Goal: Transaction & Acquisition: Subscribe to service/newsletter

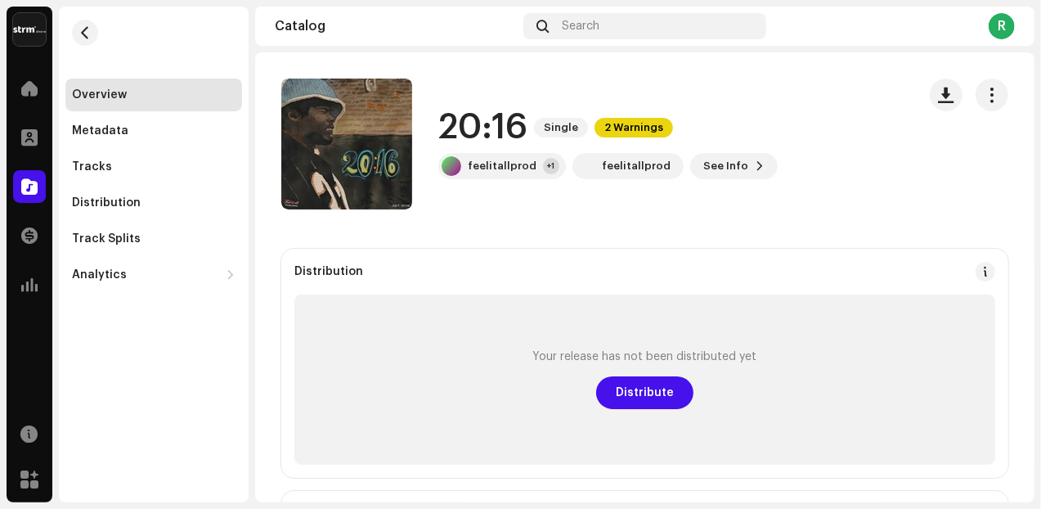
scroll to position [136, 0]
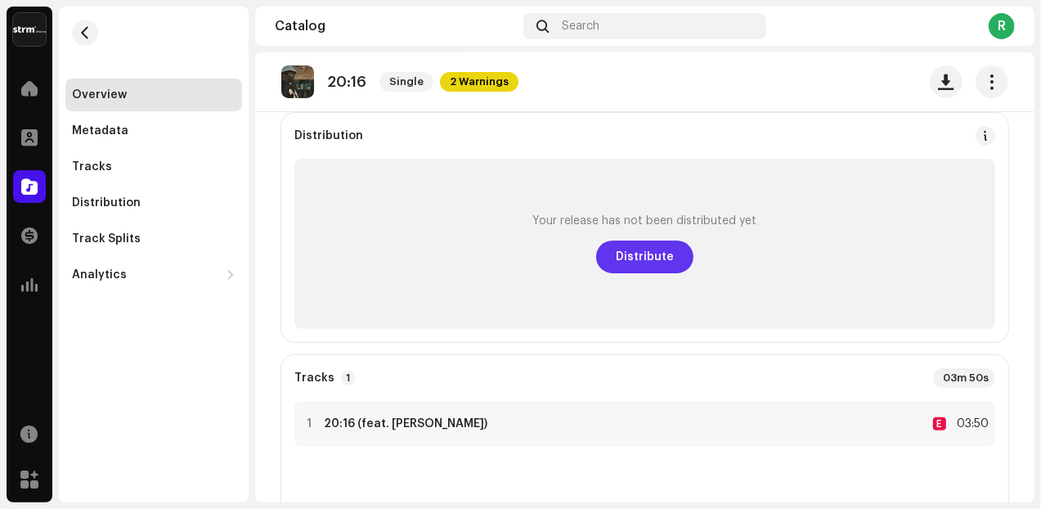
click at [633, 263] on span "Distribute" at bounding box center [645, 257] width 58 height 33
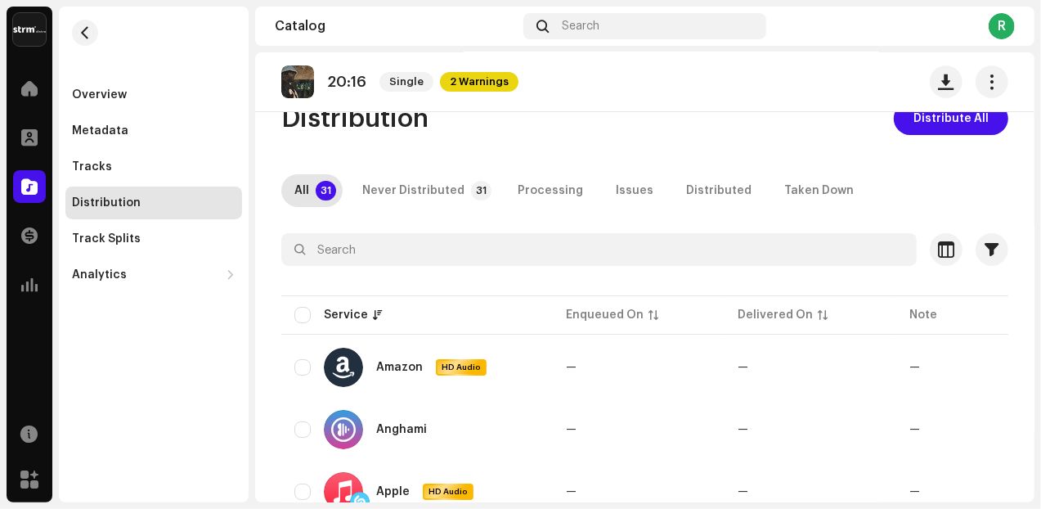
scroll to position [68, 0]
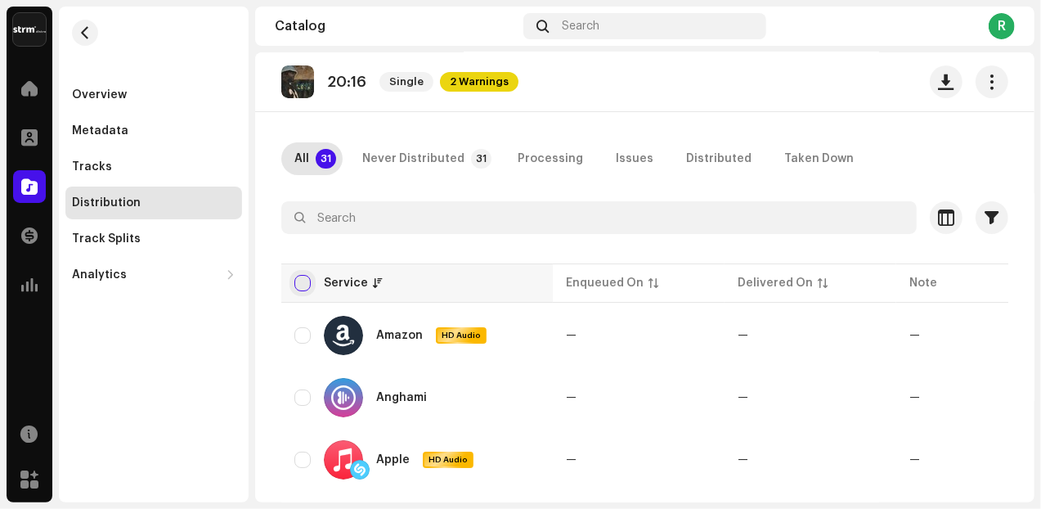
click at [308, 284] on input "checkbox" at bounding box center [303, 283] width 16 height 16
checkbox input "true"
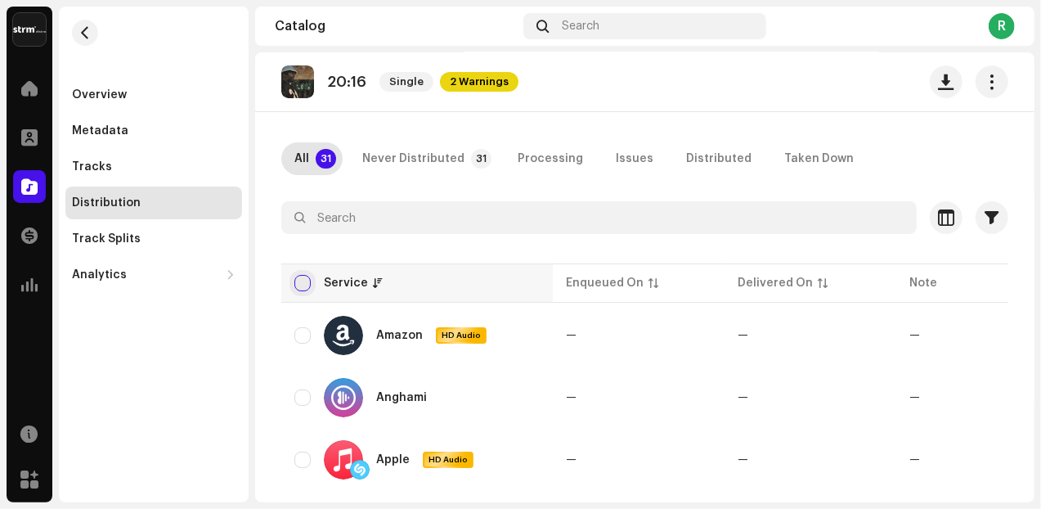
checkbox input "true"
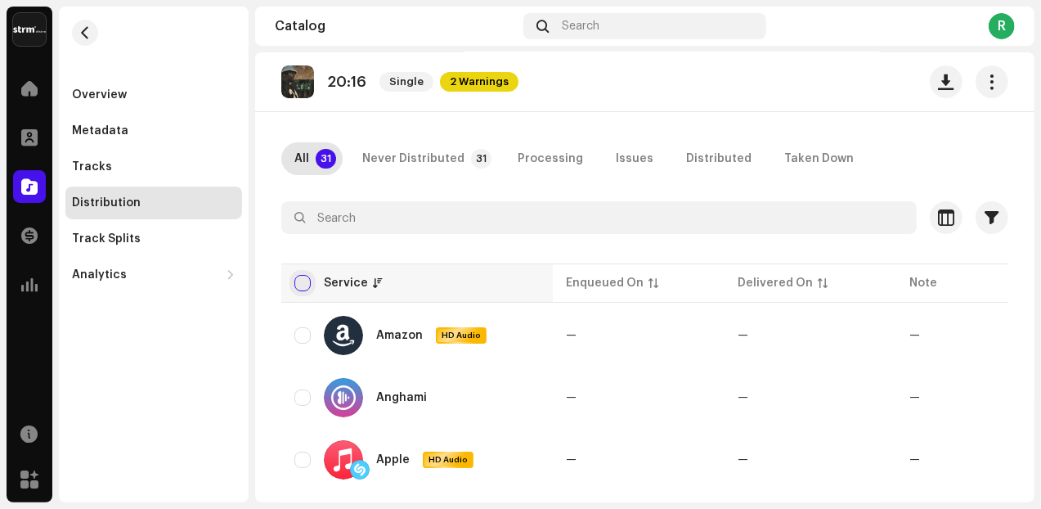
checkbox input "true"
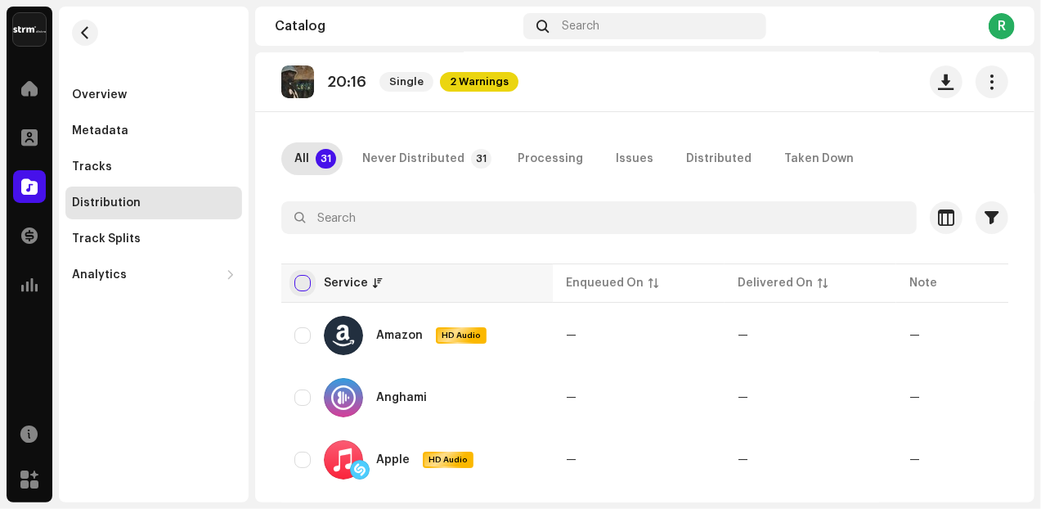
checkbox input "true"
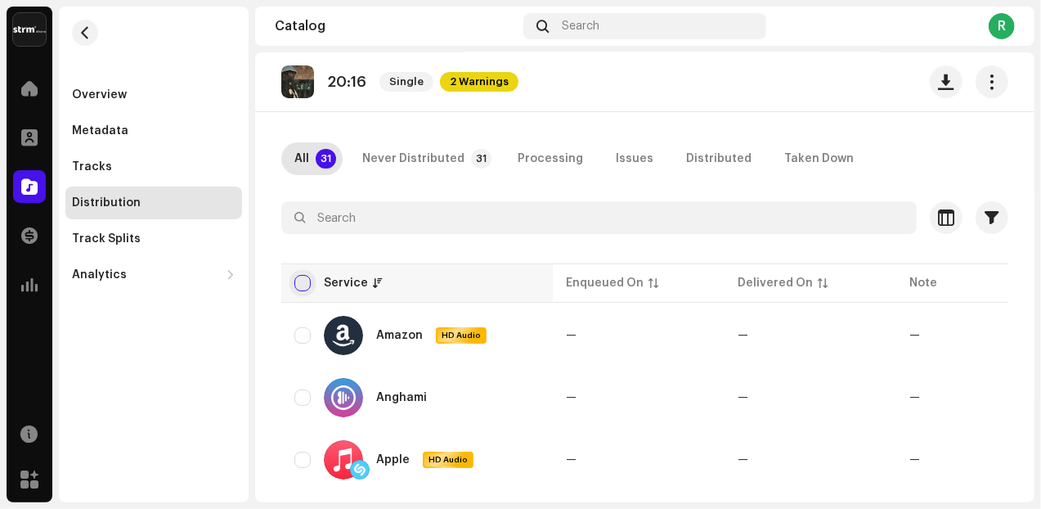
checkbox input "true"
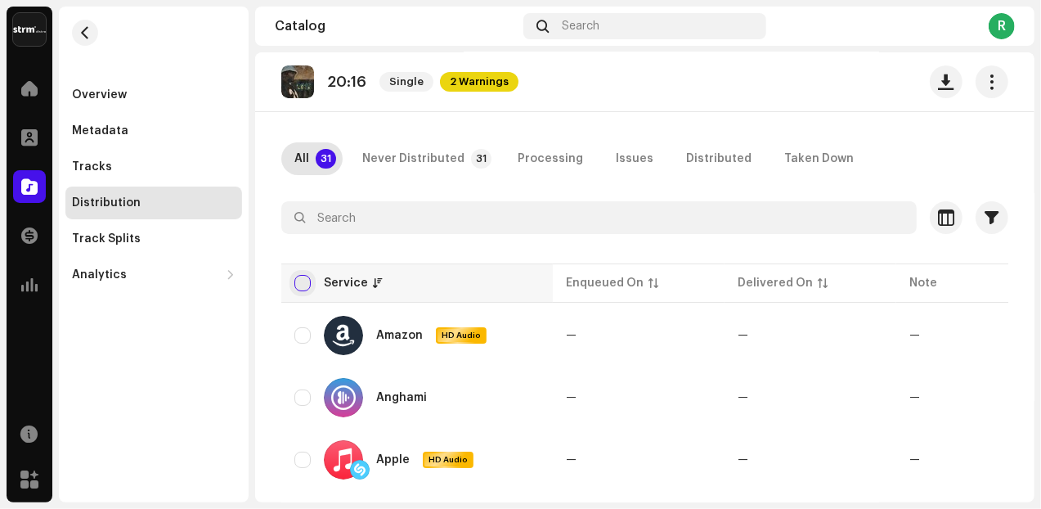
checkbox input "true"
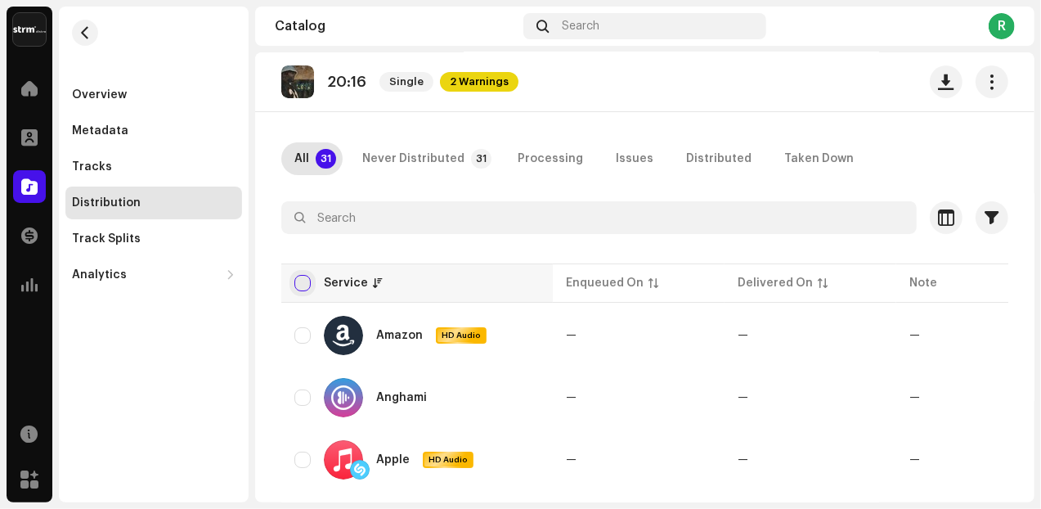
checkbox input "true"
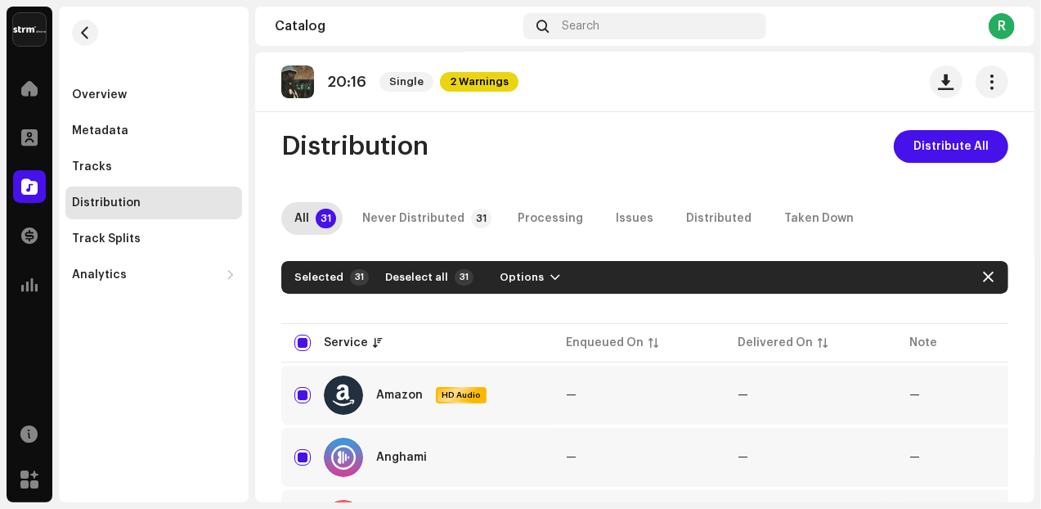
scroll to position [8, 0]
click at [551, 282] on span "button" at bounding box center [556, 277] width 10 height 13
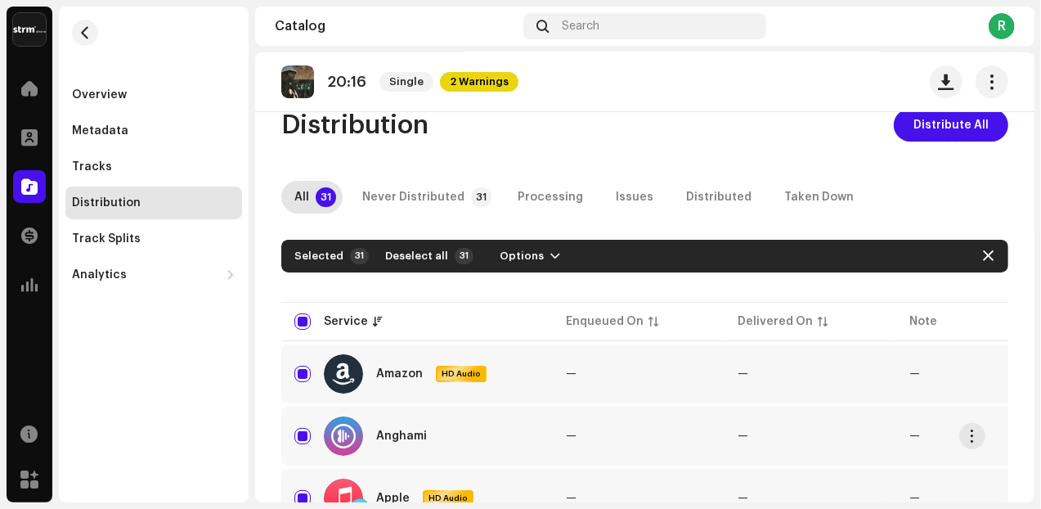
scroll to position [0, 0]
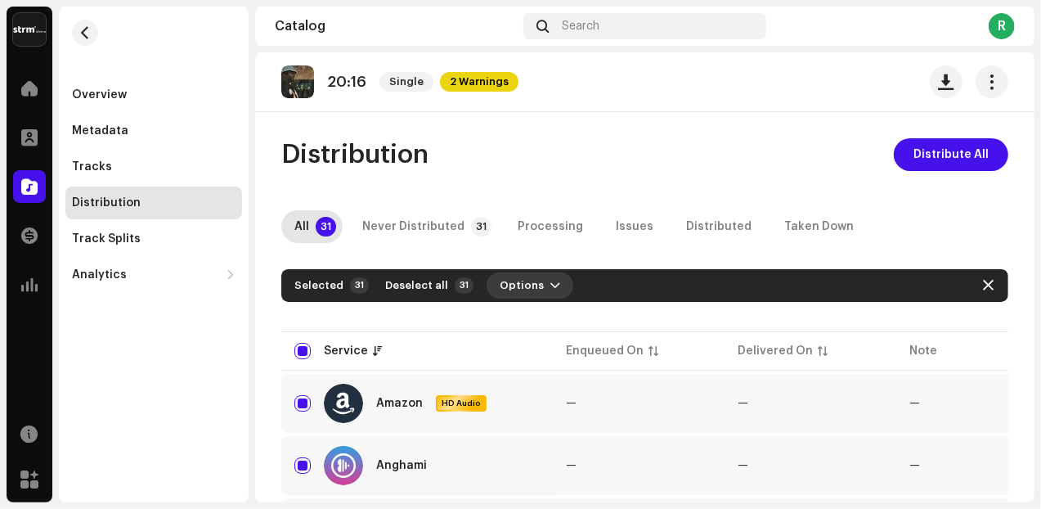
click at [551, 284] on span "button" at bounding box center [556, 285] width 10 height 13
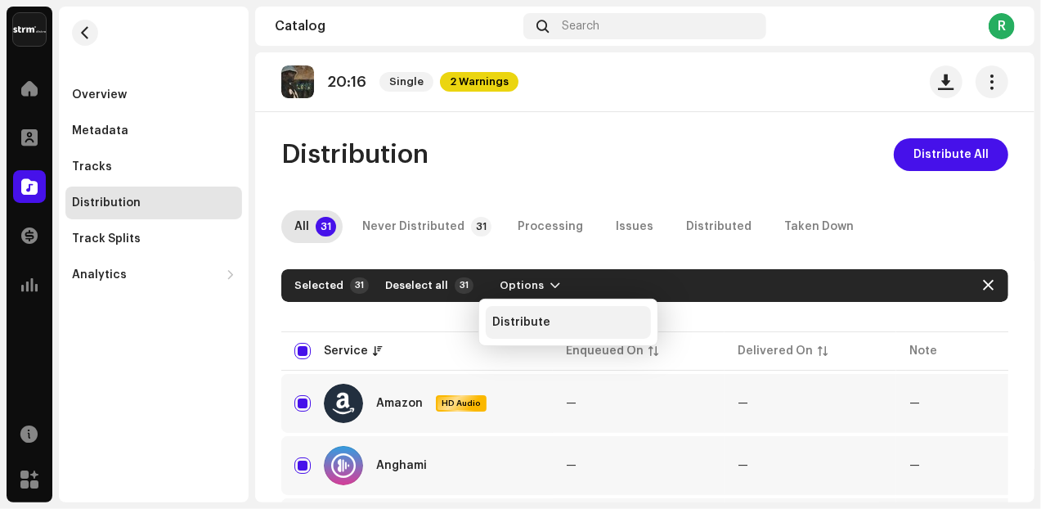
click at [521, 322] on span "Distribute" at bounding box center [522, 322] width 58 height 13
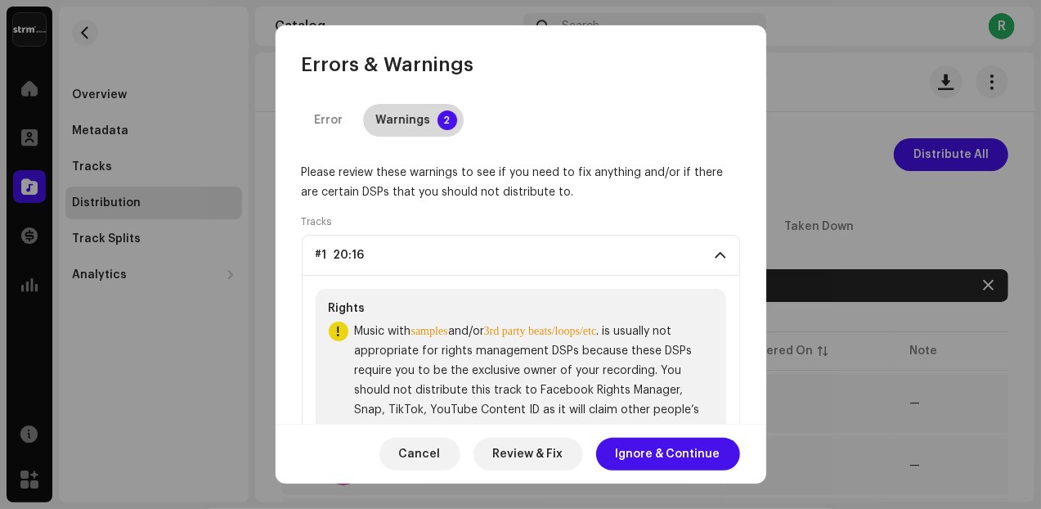
click at [399, 124] on div "Warnings" at bounding box center [403, 120] width 55 height 33
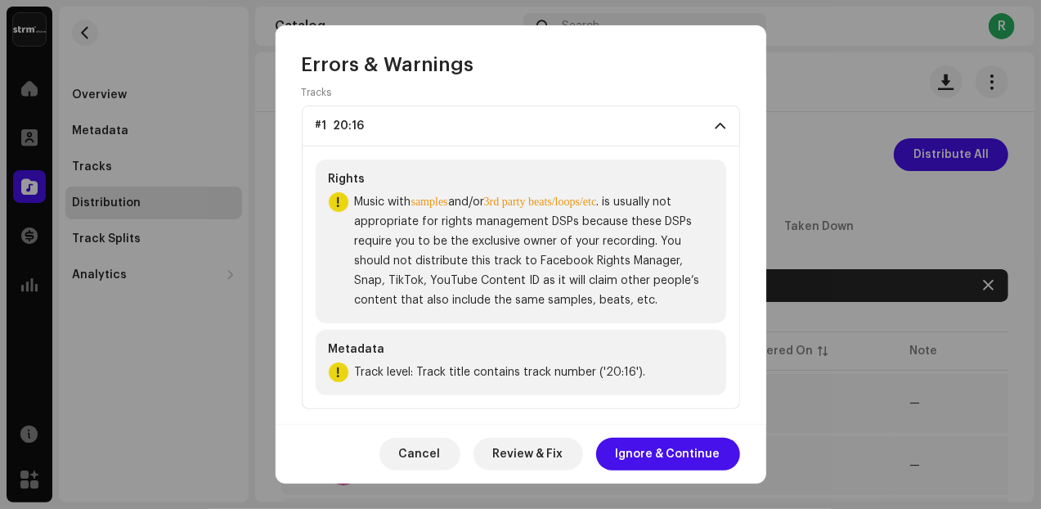
scroll to position [140, 0]
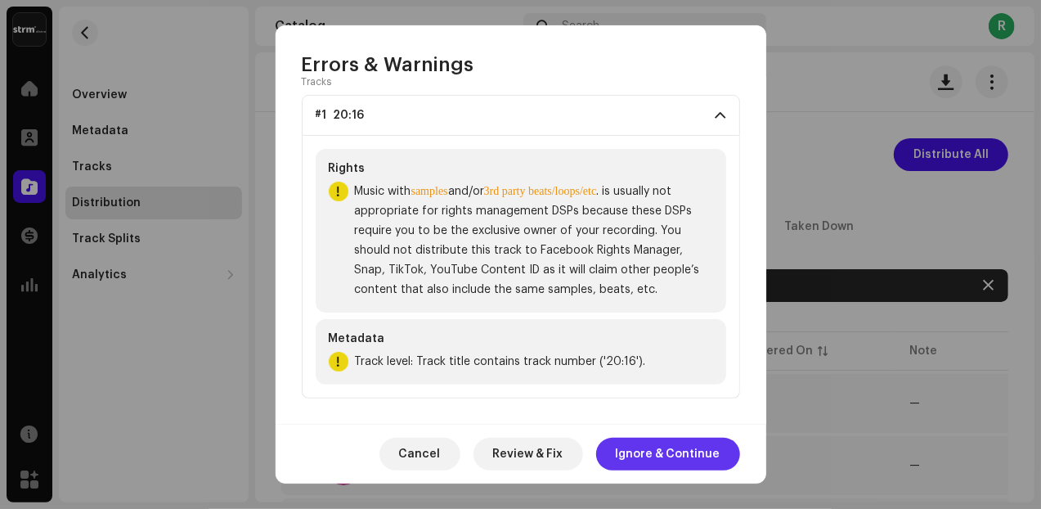
click at [649, 455] on span "Ignore & Continue" at bounding box center [668, 454] width 105 height 33
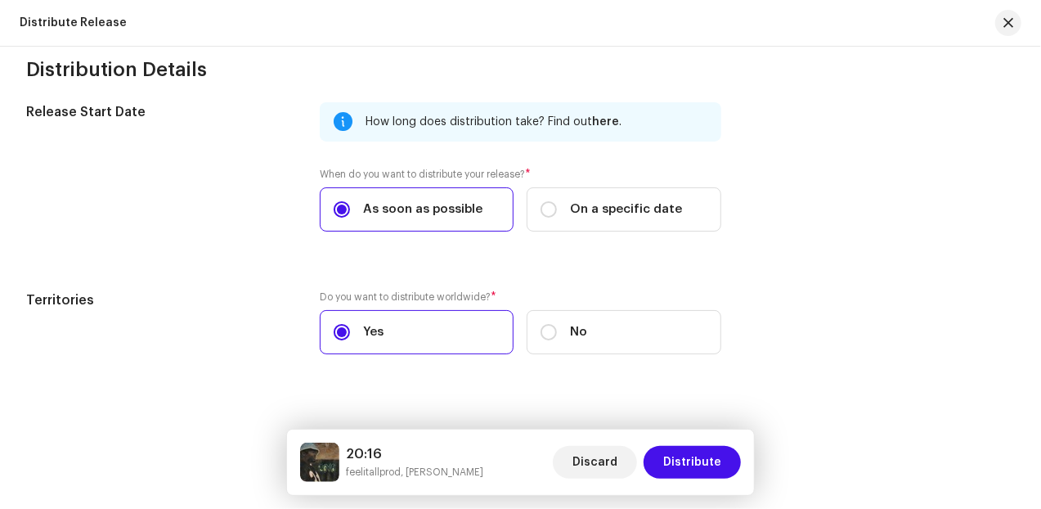
scroll to position [2692, 0]
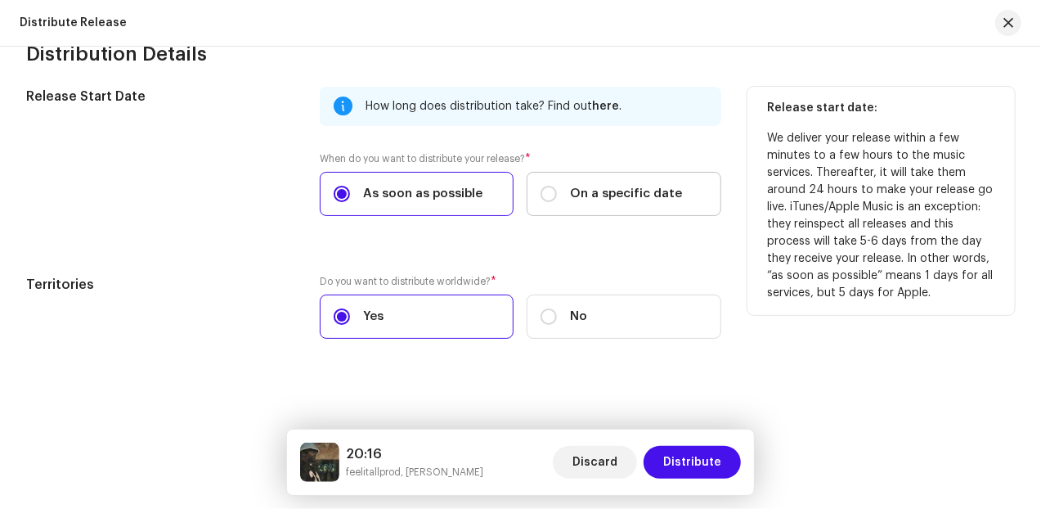
click at [561, 195] on div "On a specific date" at bounding box center [612, 194] width 142 height 18
click at [557, 195] on input "On a specific date" at bounding box center [549, 194] width 16 height 16
radio input "true"
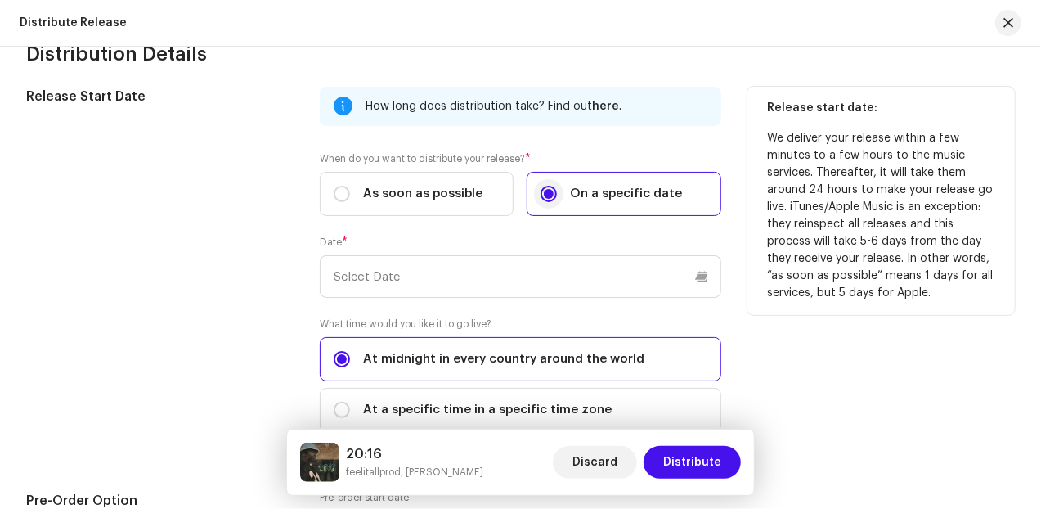
click at [549, 191] on input "On a specific date" at bounding box center [549, 194] width 16 height 16
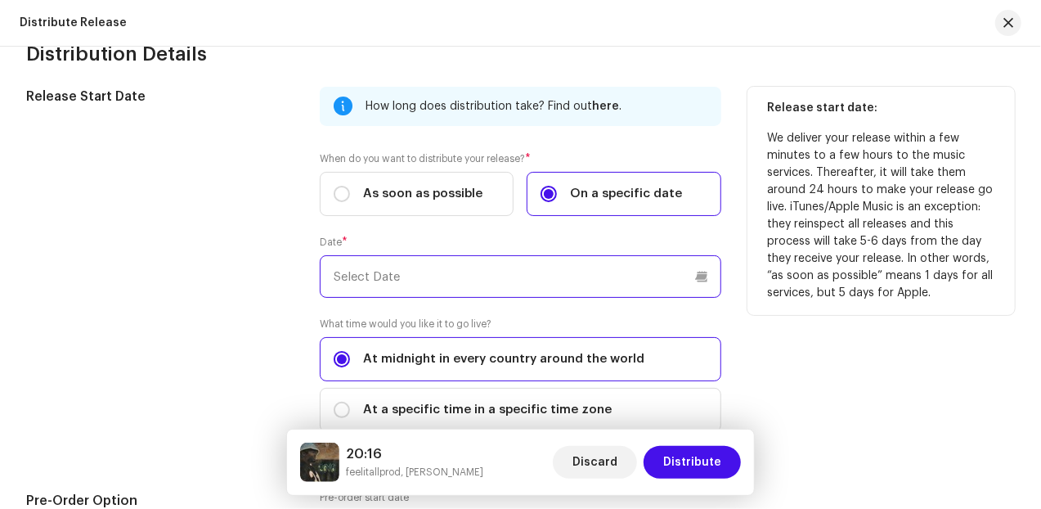
click at [517, 273] on p-datepicker at bounding box center [521, 276] width 402 height 43
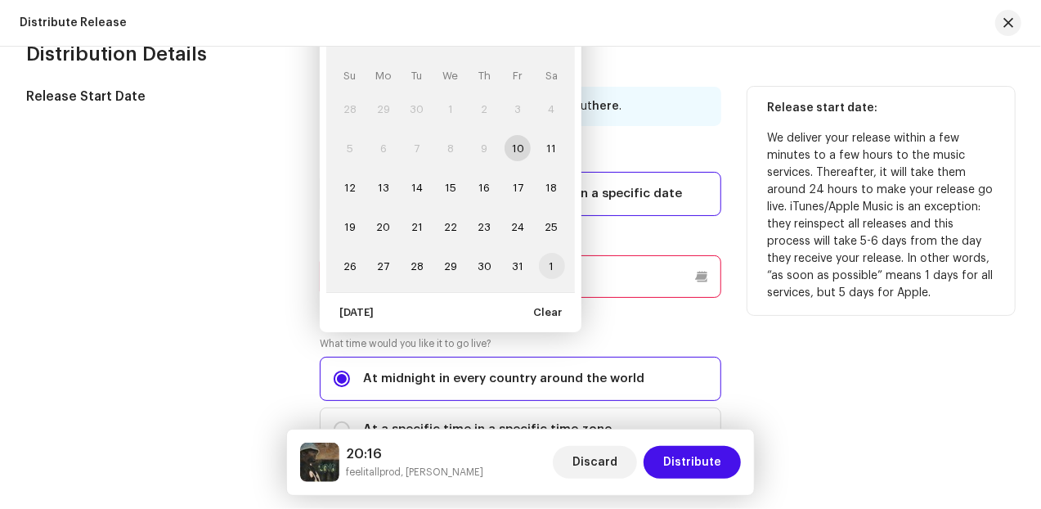
click at [545, 258] on span "1" at bounding box center [552, 266] width 26 height 26
type input "11/01/2025"
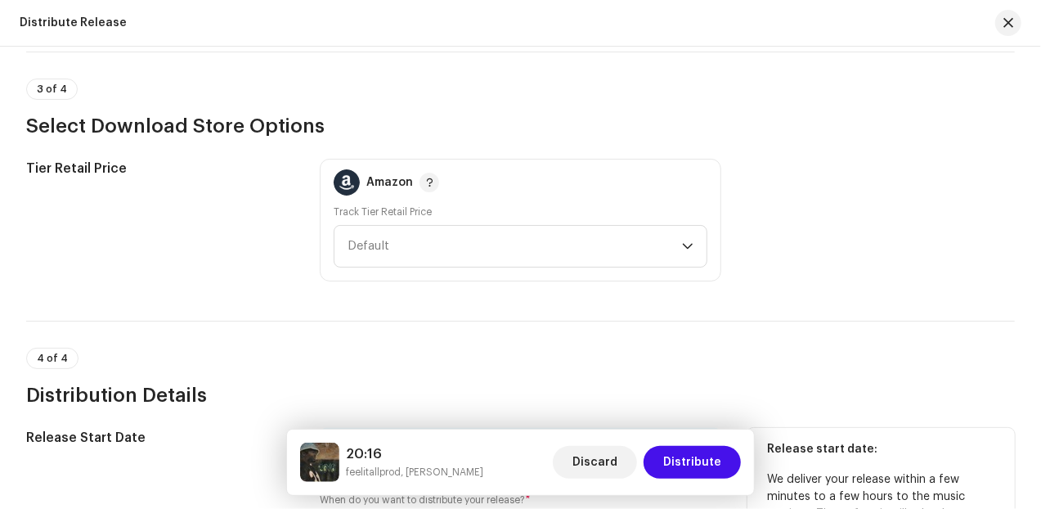
scroll to position [2283, 0]
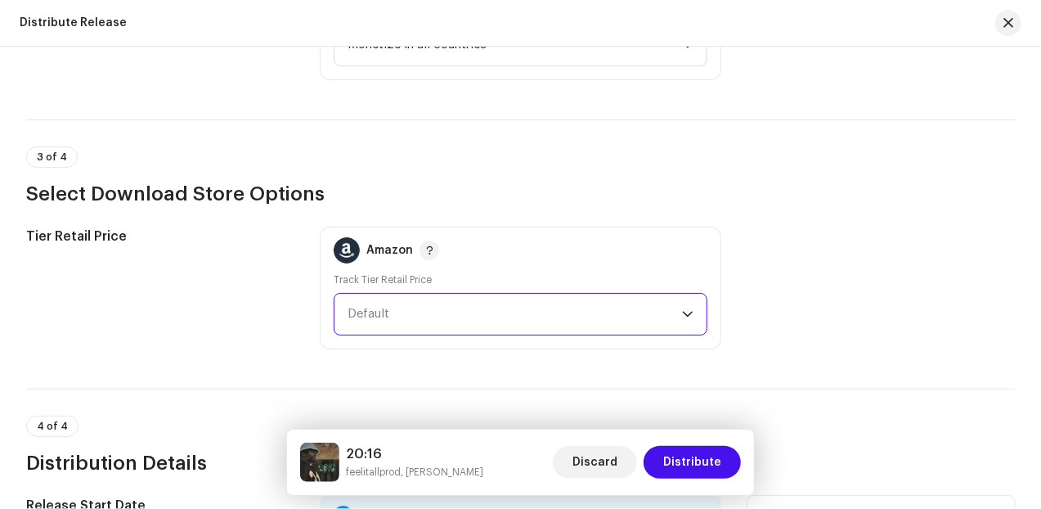
click at [614, 318] on span "Default" at bounding box center [515, 314] width 335 height 41
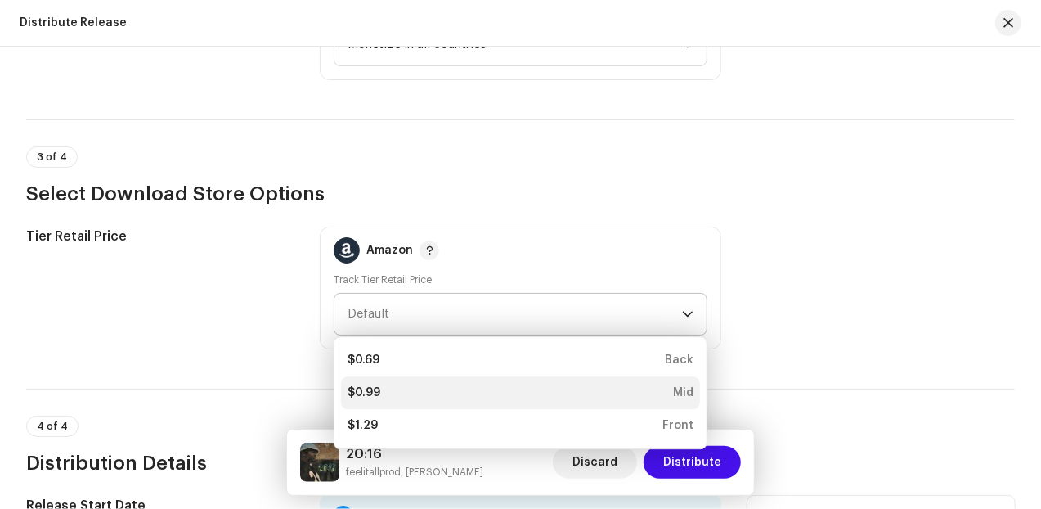
click at [532, 390] on div "$0.99 Mid" at bounding box center [521, 393] width 346 height 16
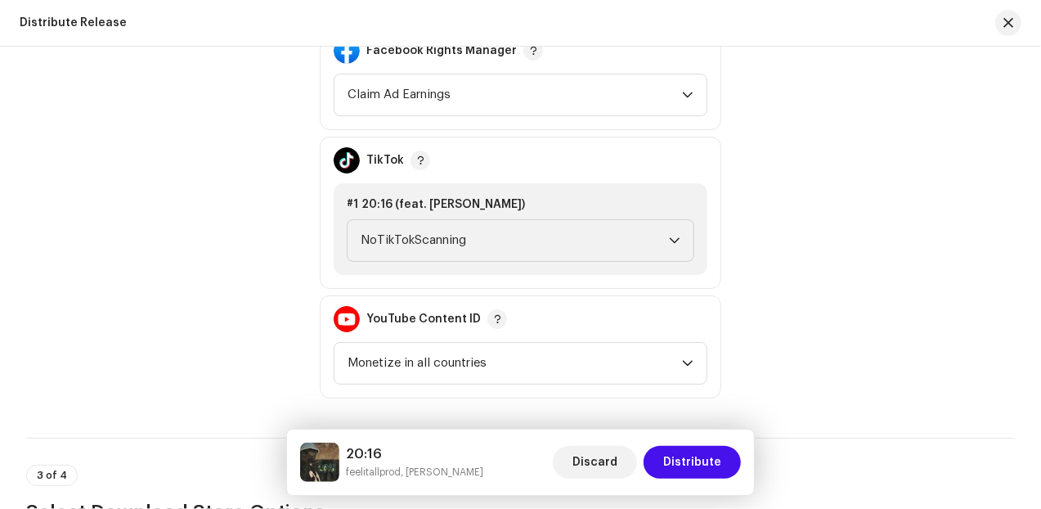
scroll to position [1942, 0]
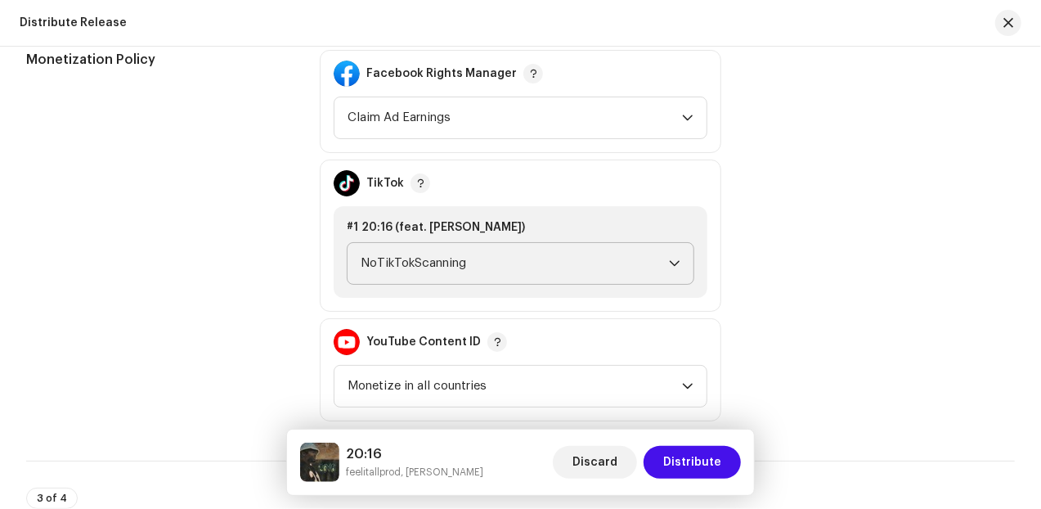
click at [672, 259] on icon "dropdown trigger" at bounding box center [674, 263] width 11 height 11
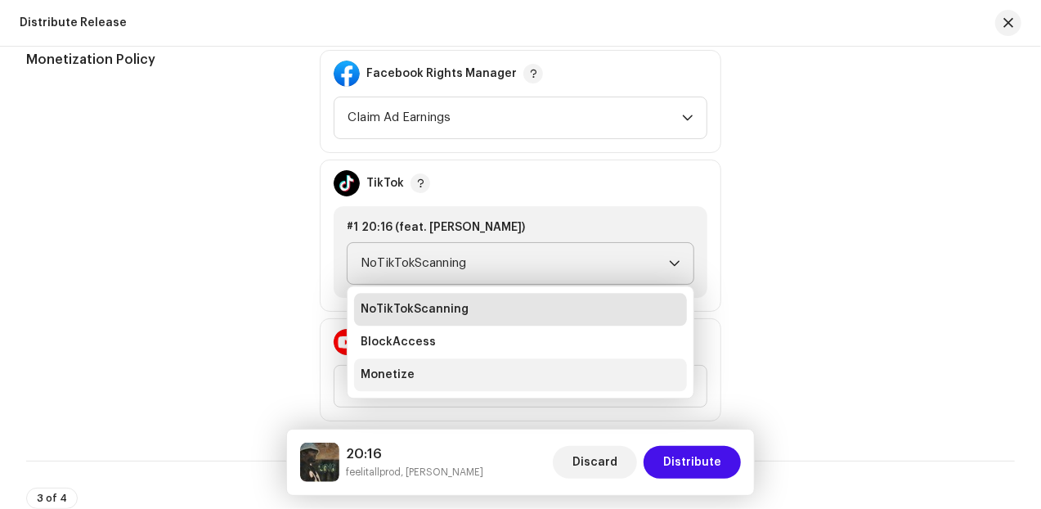
click at [546, 369] on li "Monetize" at bounding box center [520, 374] width 333 height 33
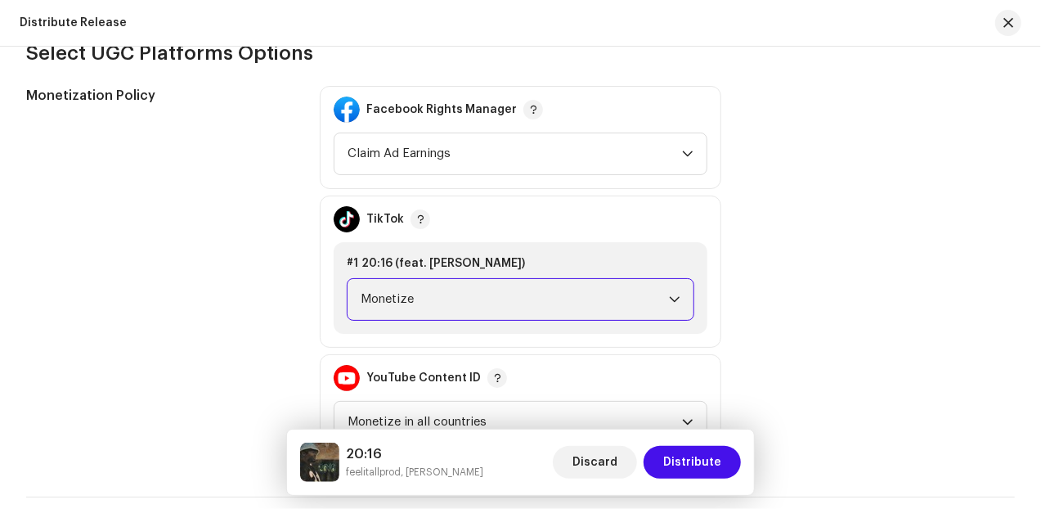
scroll to position [1874, 0]
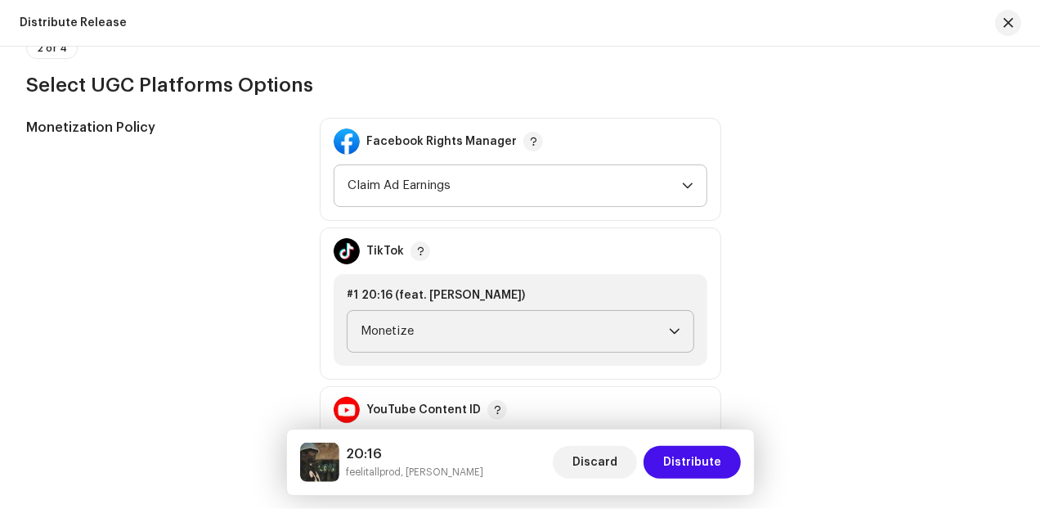
click at [689, 187] on icon "dropdown trigger" at bounding box center [687, 185] width 11 height 11
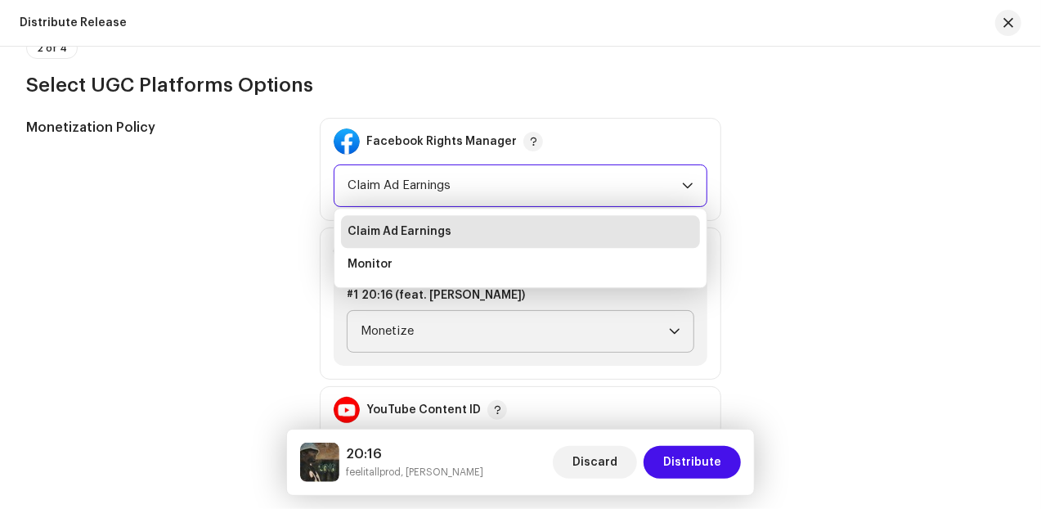
click at [787, 253] on div "Monetization Policy Facebook Rights Manager Claim Ad Earnings Claim Ad Earnings…" at bounding box center [520, 303] width 989 height 371
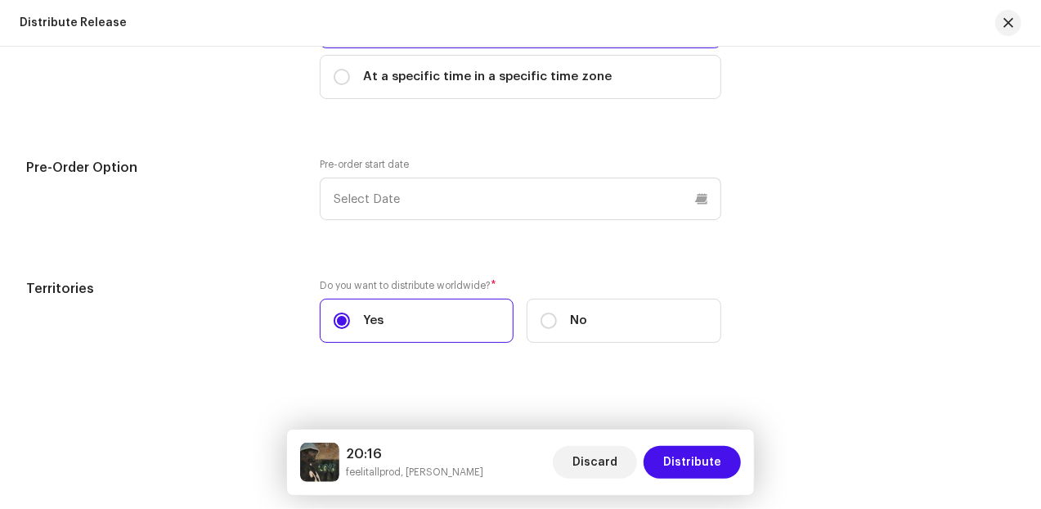
scroll to position [3029, 0]
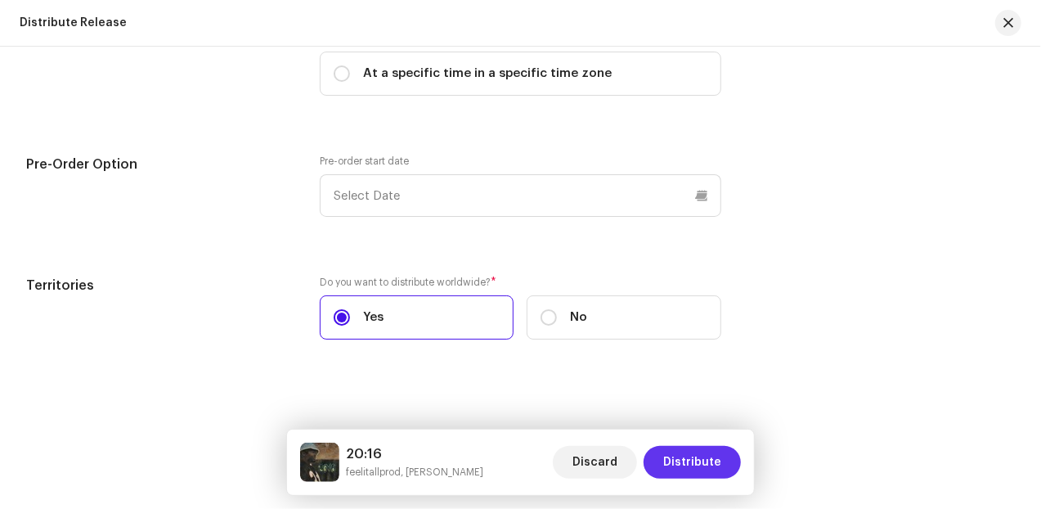
click at [703, 460] on span "Distribute" at bounding box center [692, 462] width 58 height 33
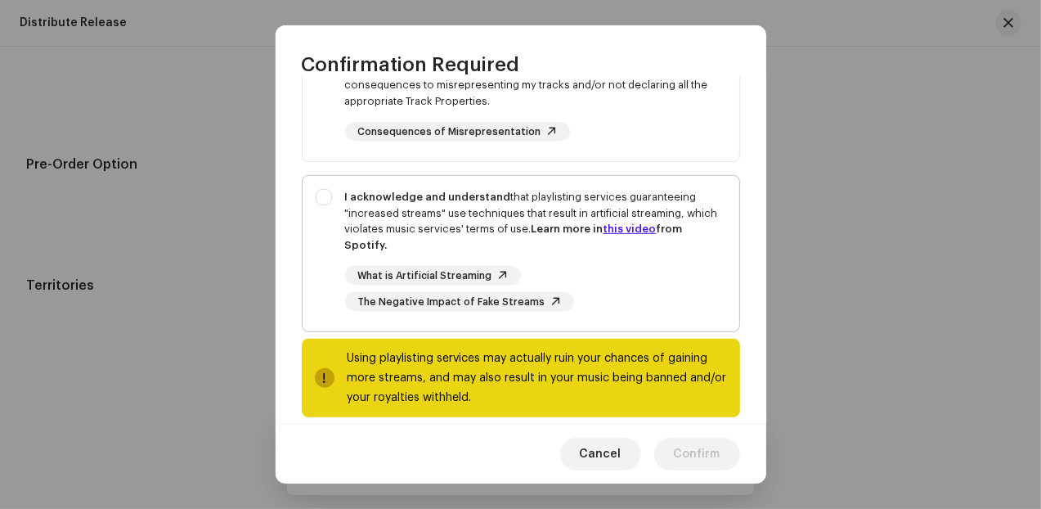
scroll to position [360, 0]
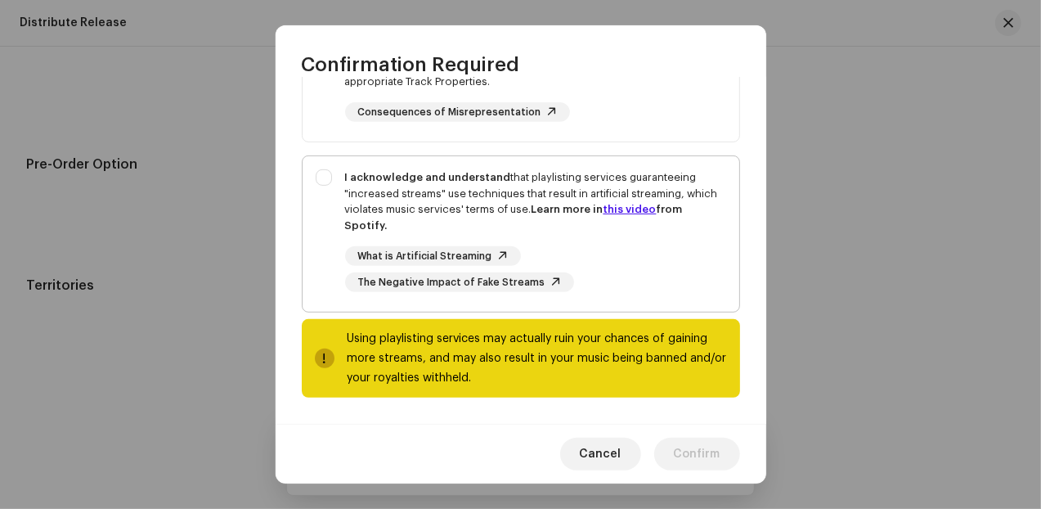
click at [331, 183] on div "I acknowledge and understand that playlisting services guaranteeing "increased …" at bounding box center [521, 230] width 437 height 149
checkbox input "true"
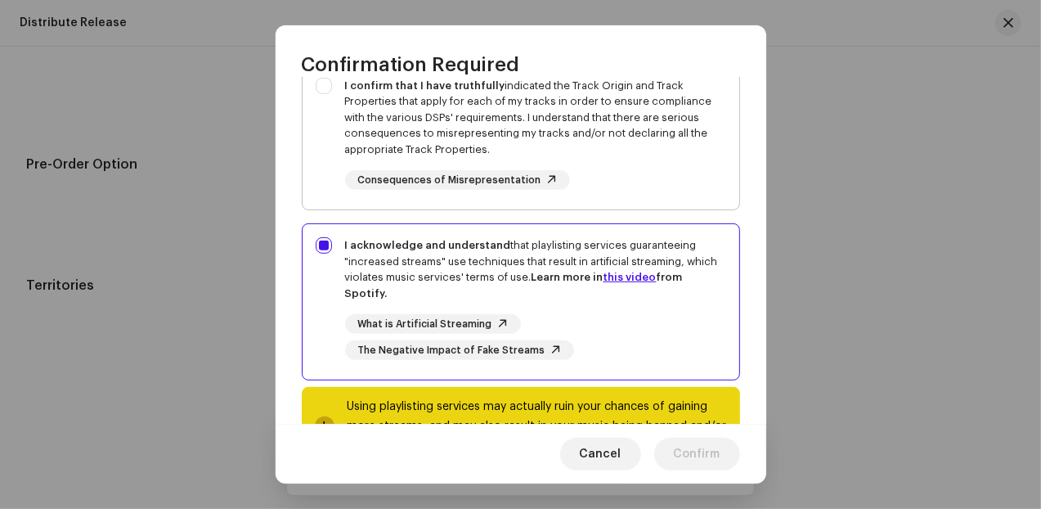
scroll to position [224, 0]
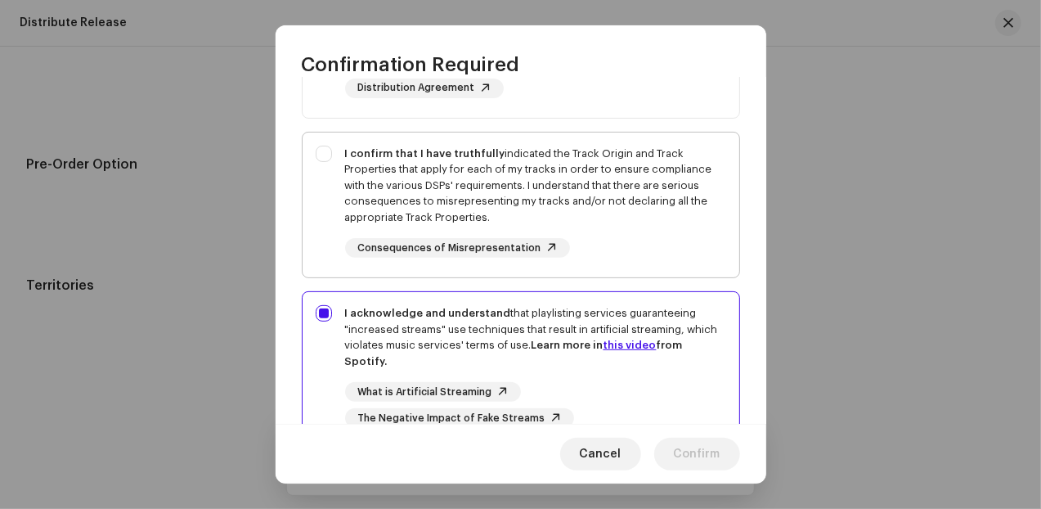
click at [326, 151] on div "I confirm that I have truthfully indicated the Track Origin and Track Propertie…" at bounding box center [521, 202] width 437 height 139
checkbox input "true"
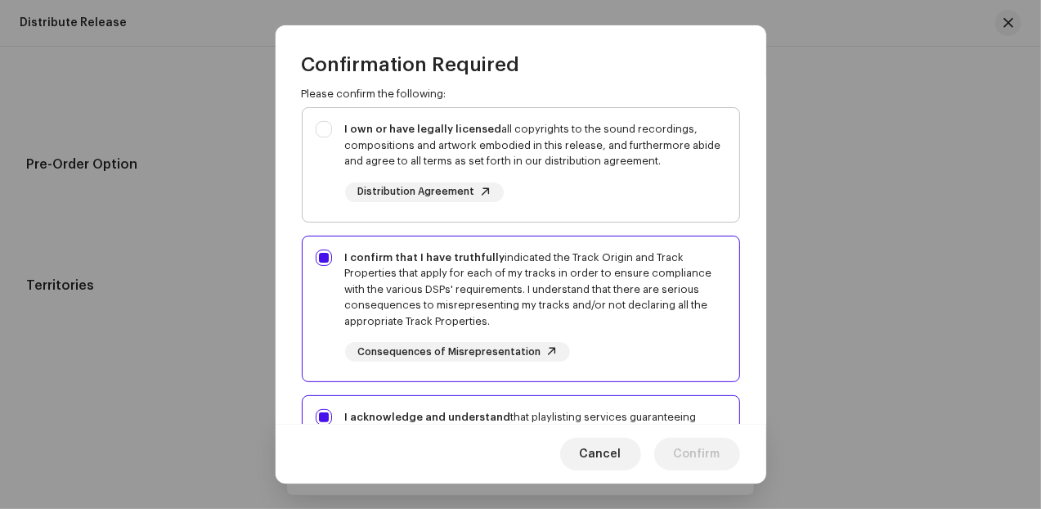
scroll to position [88, 0]
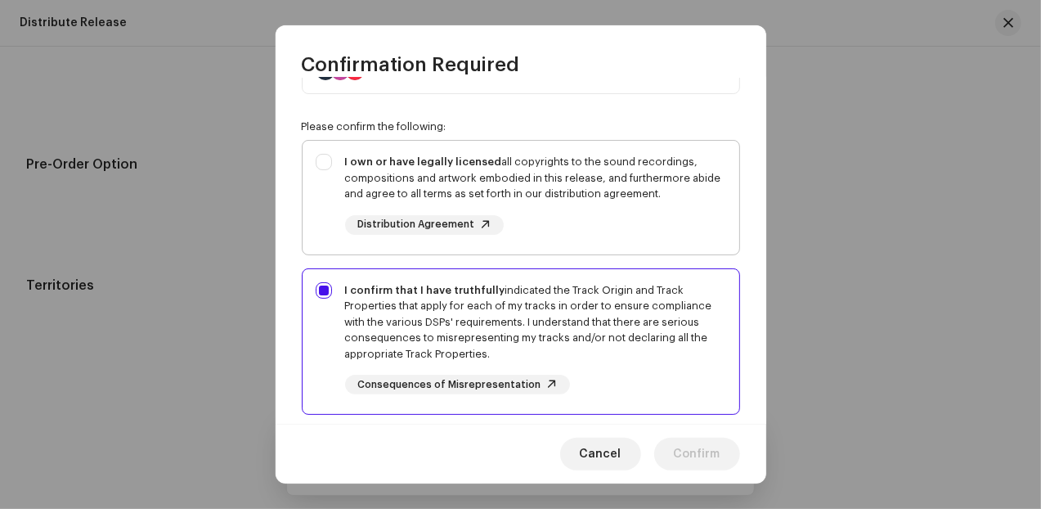
click at [322, 156] on div "I own or have legally licensed all copyrights to the sound recordings, composit…" at bounding box center [521, 194] width 437 height 107
checkbox input "true"
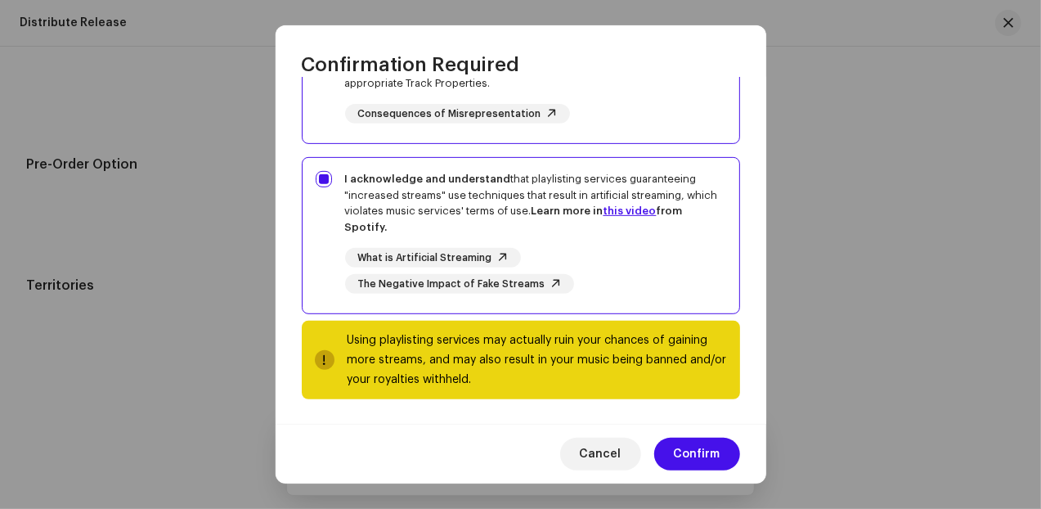
scroll to position [360, 0]
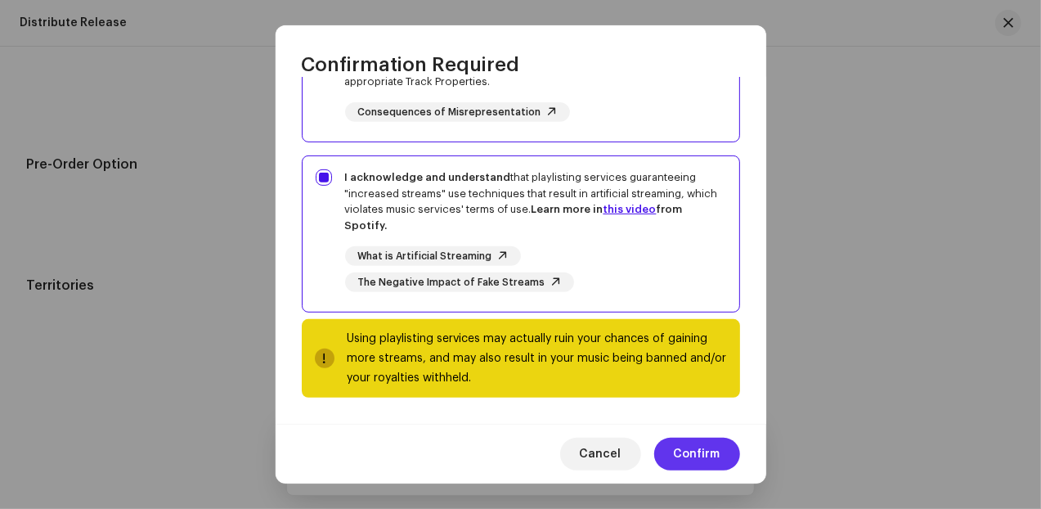
click at [693, 454] on span "Confirm" at bounding box center [697, 454] width 47 height 33
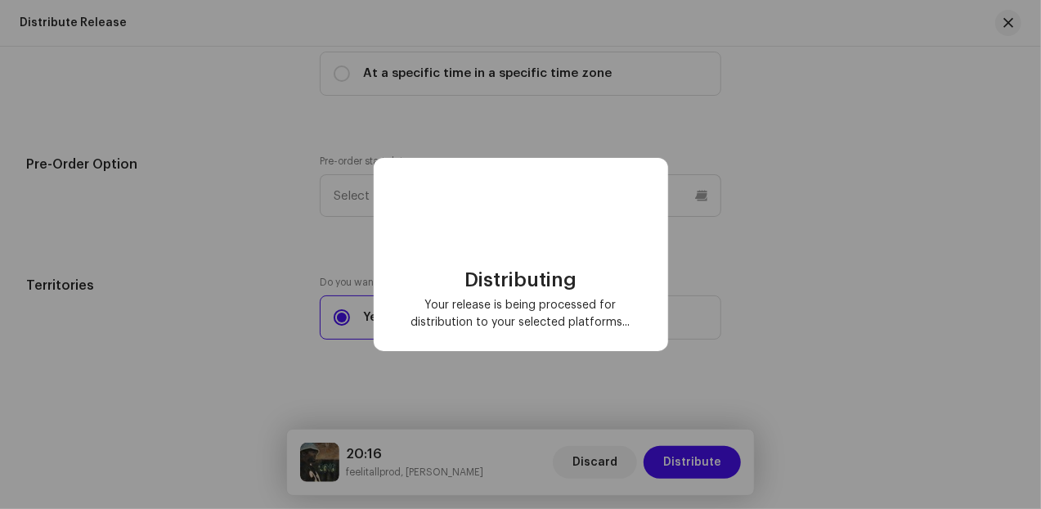
checkbox input "false"
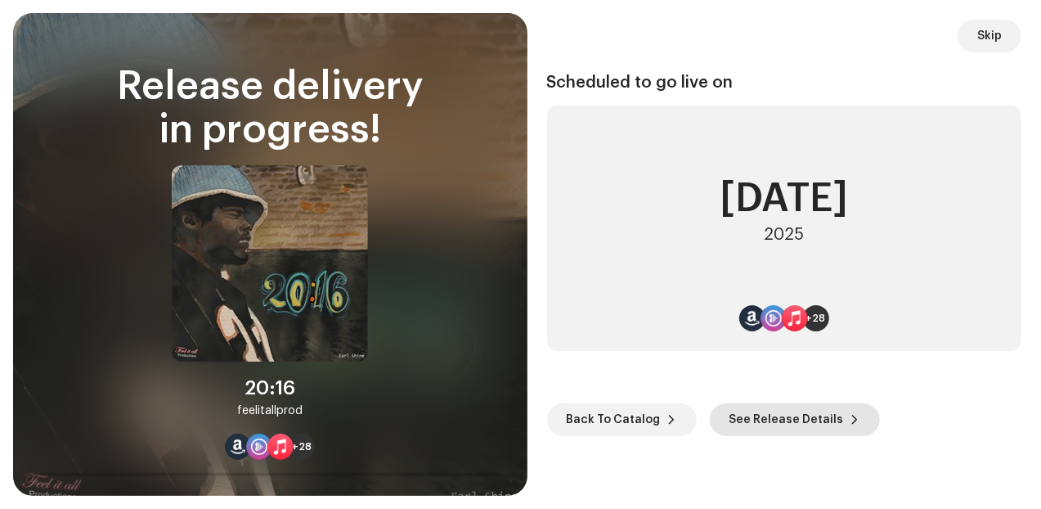
click at [758, 425] on span "See Release Details" at bounding box center [787, 419] width 115 height 33
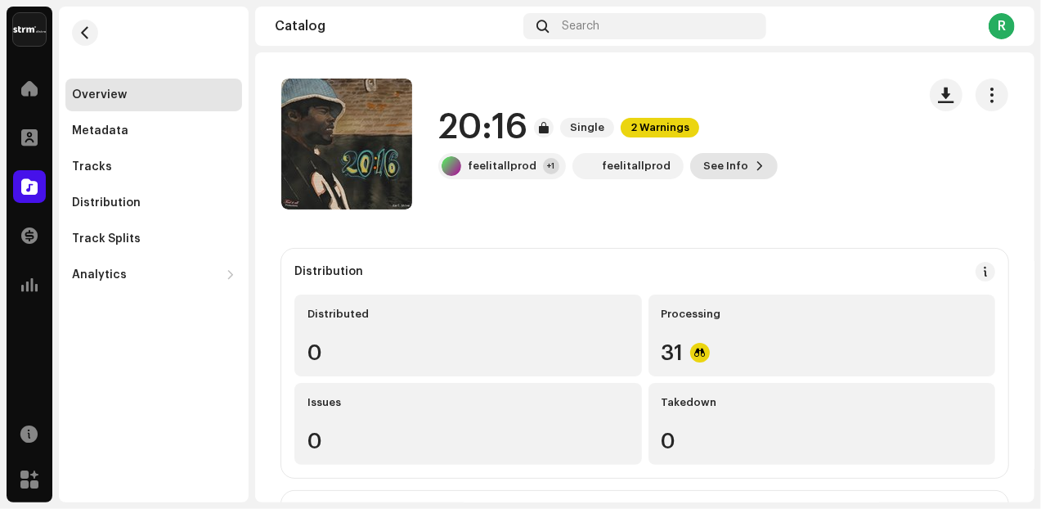
click at [714, 169] on span "See Info" at bounding box center [726, 166] width 45 height 33
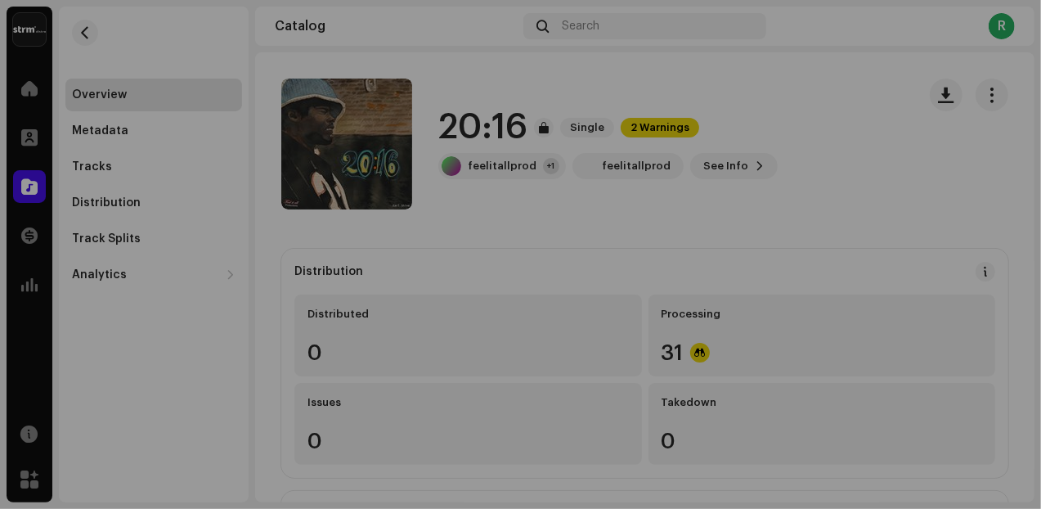
click at [919, 127] on div "20:16 3049244 Metadata Distribution Metadata Language English Release Title 20:…" at bounding box center [520, 254] width 1041 height 509
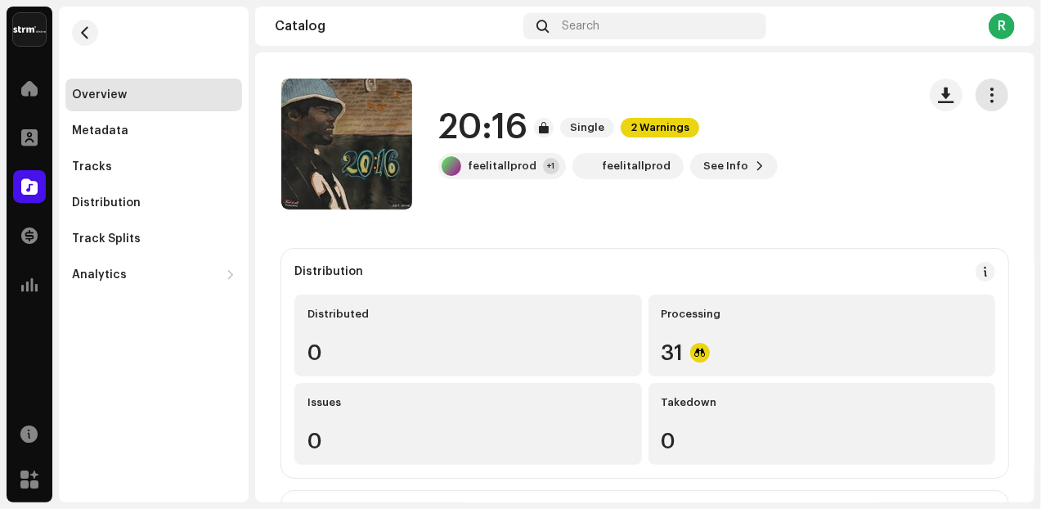
click at [985, 94] on span "button" at bounding box center [993, 94] width 16 height 13
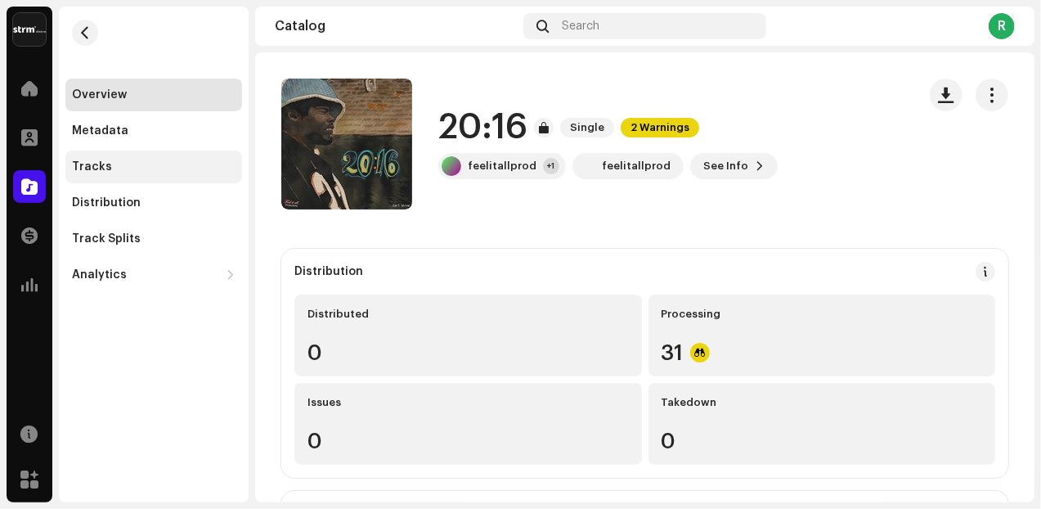
click at [102, 166] on div "Tracks" at bounding box center [92, 166] width 40 height 13
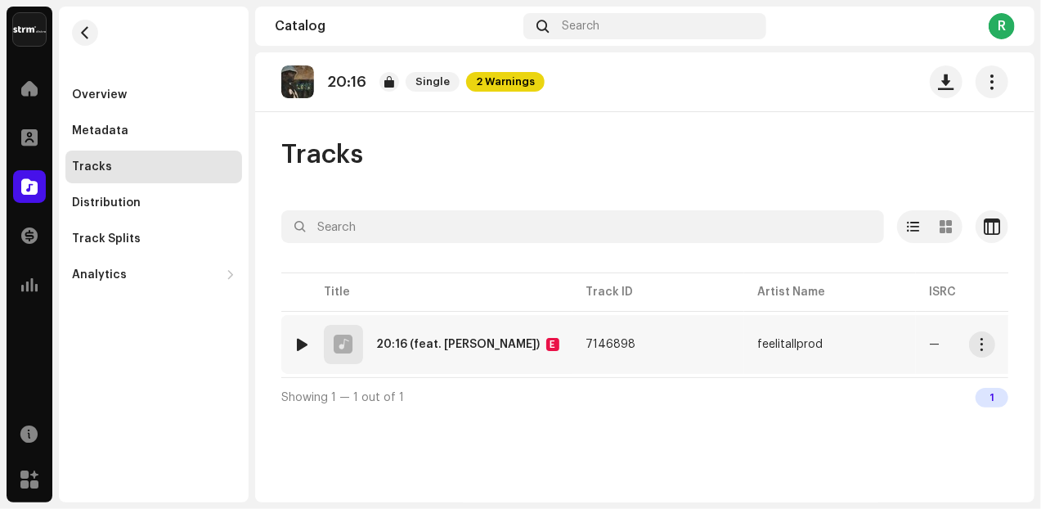
click at [452, 344] on div "20:16 (feat. Earl Shine)" at bounding box center [458, 344] width 164 height 11
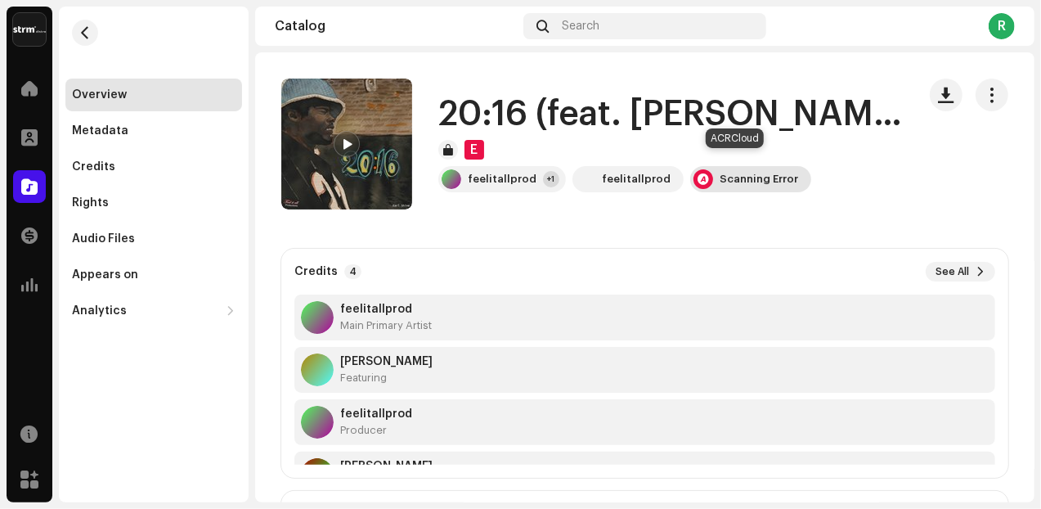
click at [725, 173] on div "Scanning Error" at bounding box center [759, 179] width 79 height 13
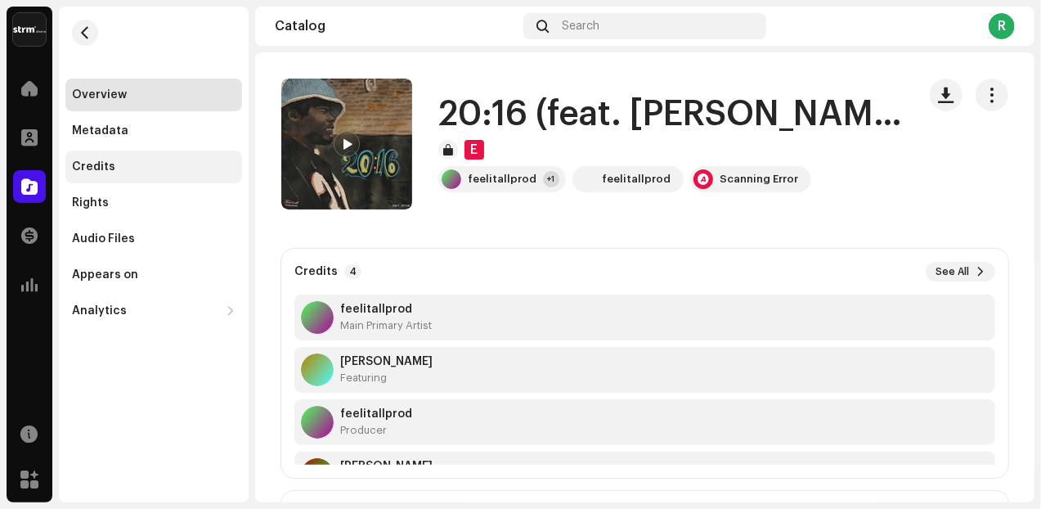
click at [110, 164] on div "Credits" at bounding box center [93, 166] width 43 height 13
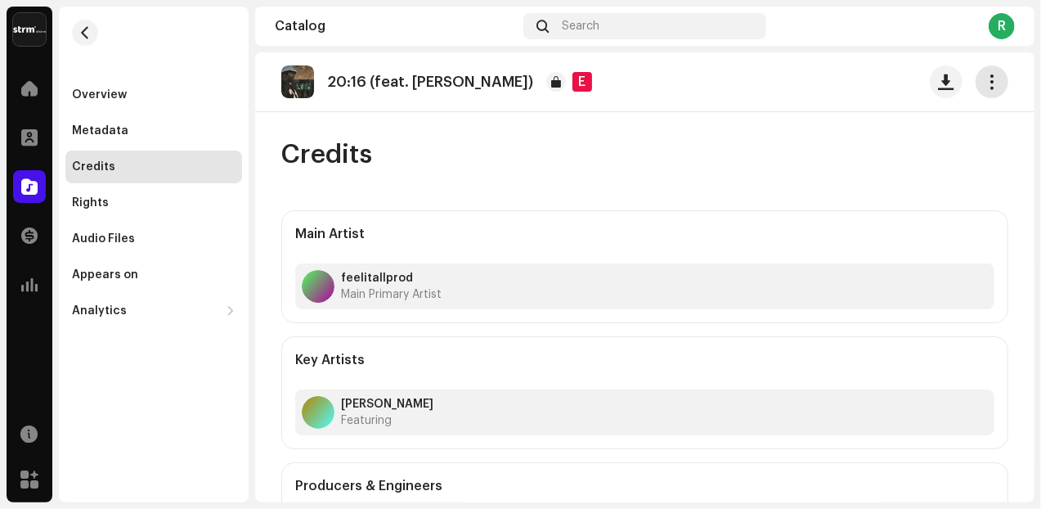
click at [985, 87] on span "button" at bounding box center [993, 81] width 16 height 13
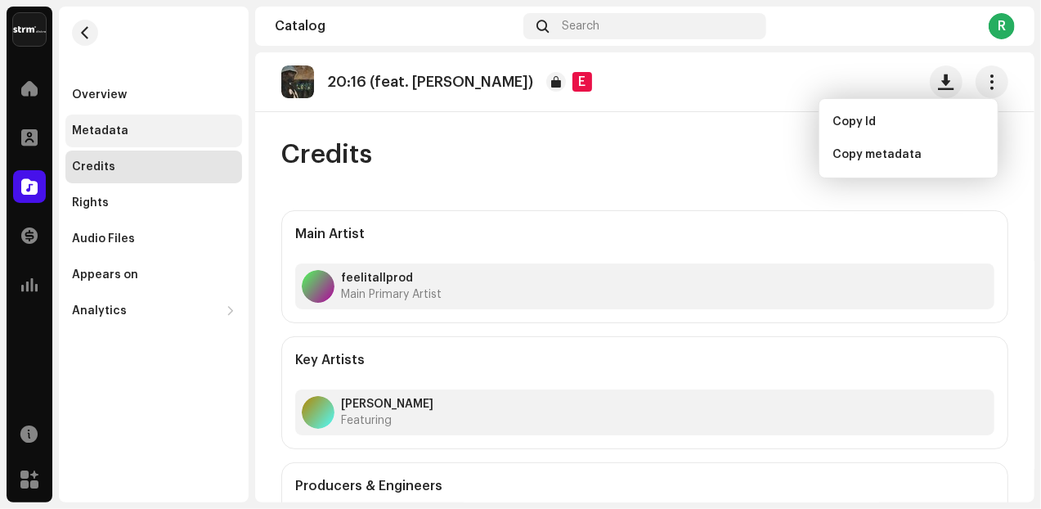
click at [91, 135] on div "Metadata" at bounding box center [100, 130] width 56 height 13
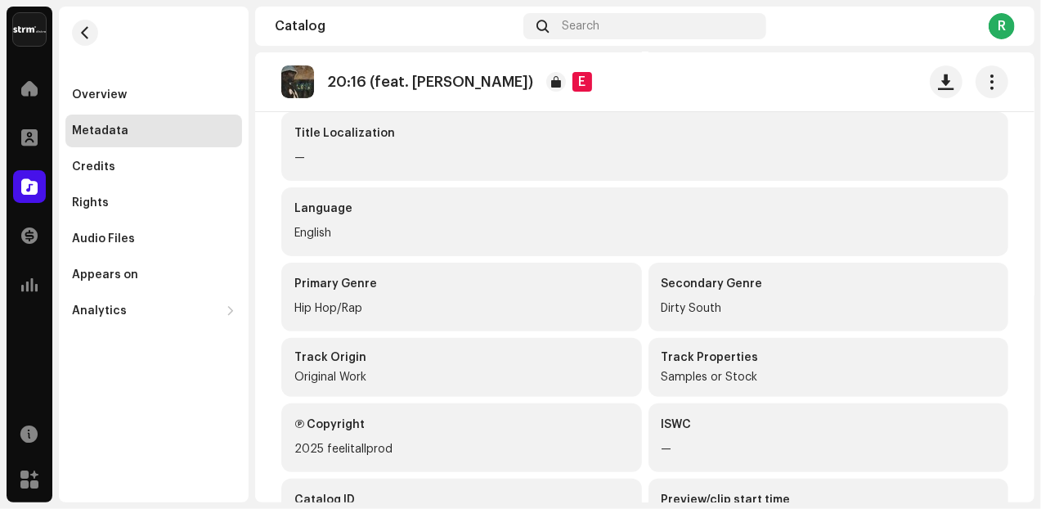
scroll to position [44, 0]
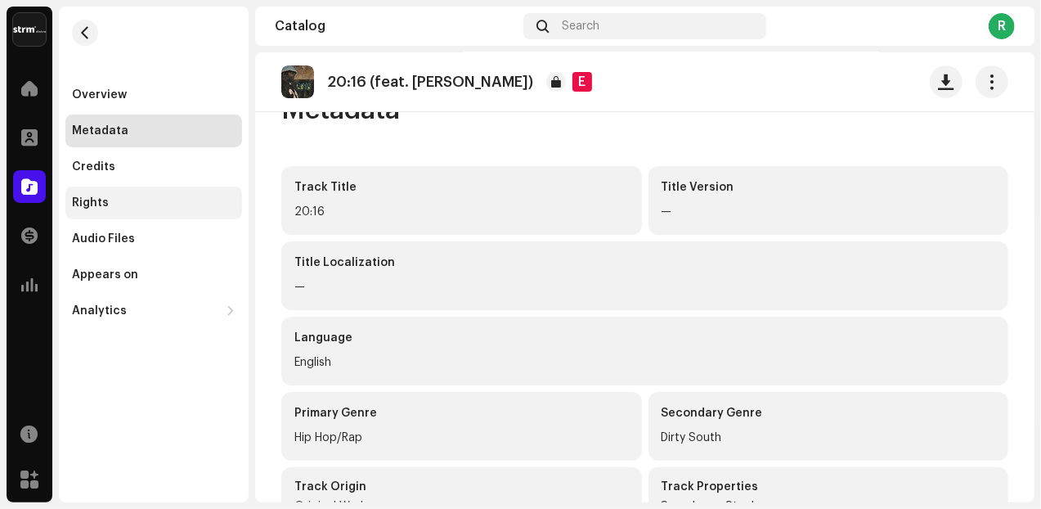
click at [91, 199] on div "Rights" at bounding box center [90, 202] width 37 height 13
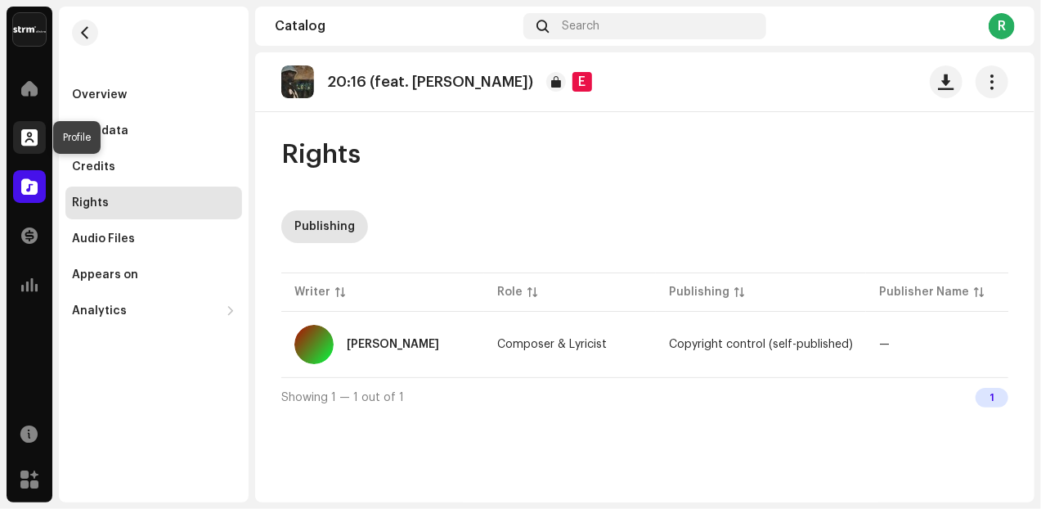
click at [34, 144] on span at bounding box center [29, 137] width 16 height 13
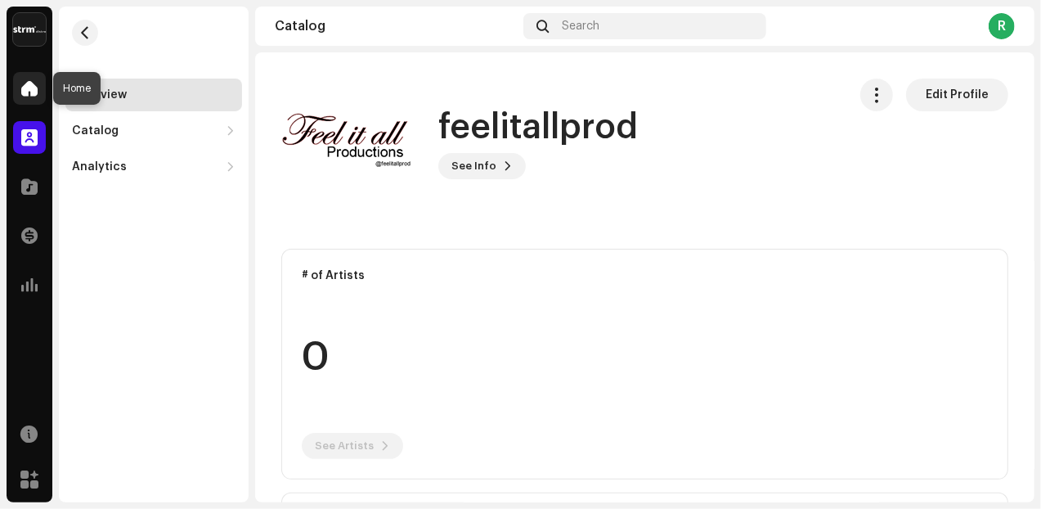
click at [26, 91] on span at bounding box center [29, 88] width 16 height 13
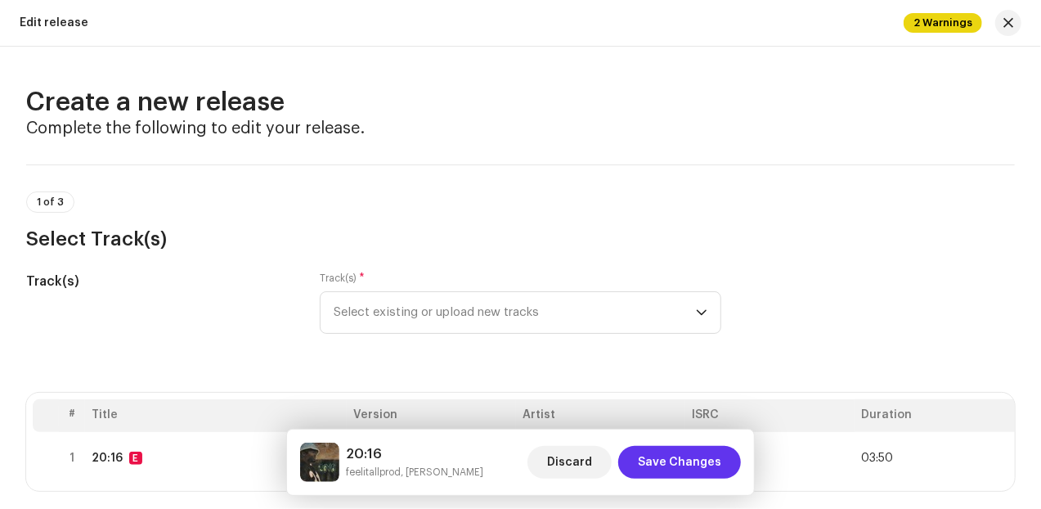
click at [651, 469] on span "Save Changes" at bounding box center [679, 462] width 83 height 33
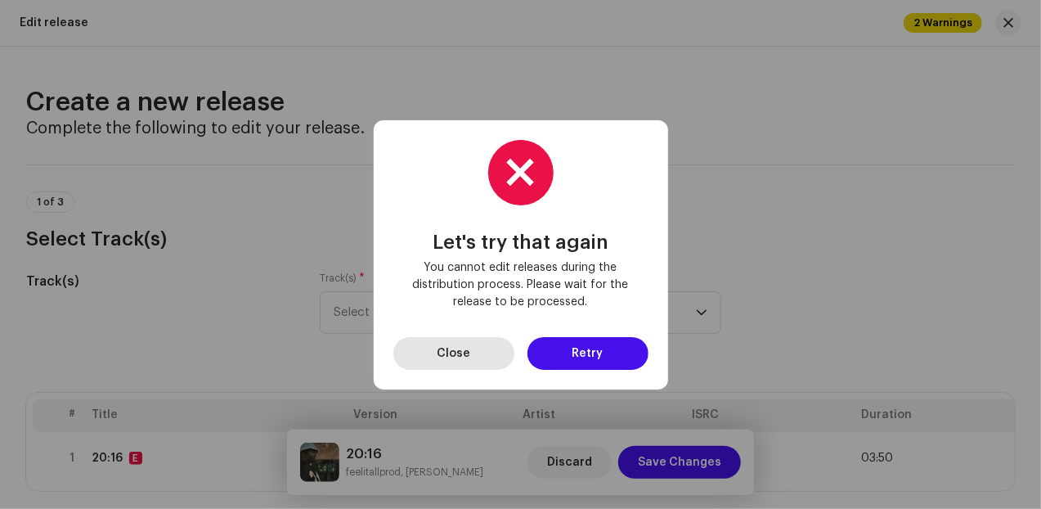
click at [488, 358] on button "Close" at bounding box center [454, 353] width 121 height 33
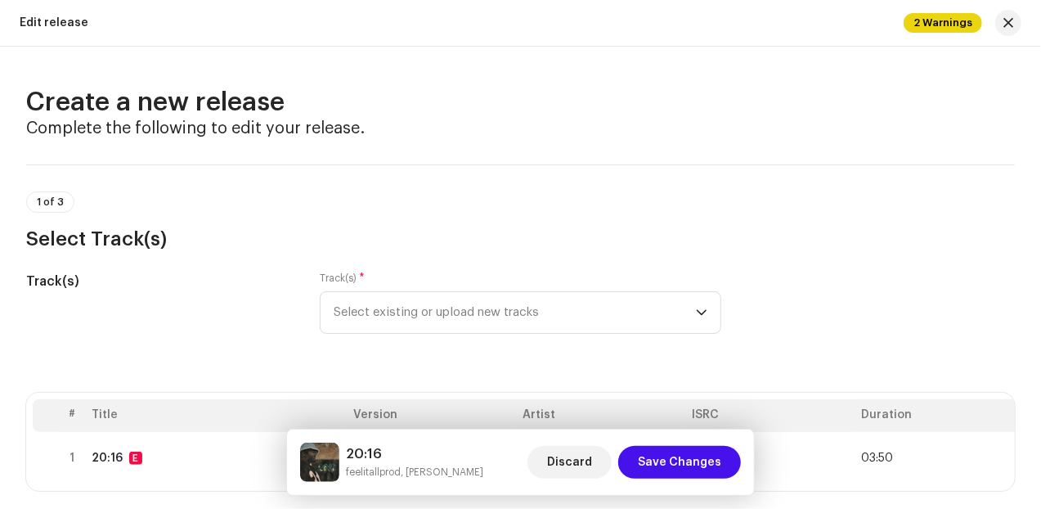
click at [47, 23] on div "Edit release" at bounding box center [54, 22] width 69 height 13
click at [50, 27] on div "Edit release" at bounding box center [54, 22] width 69 height 13
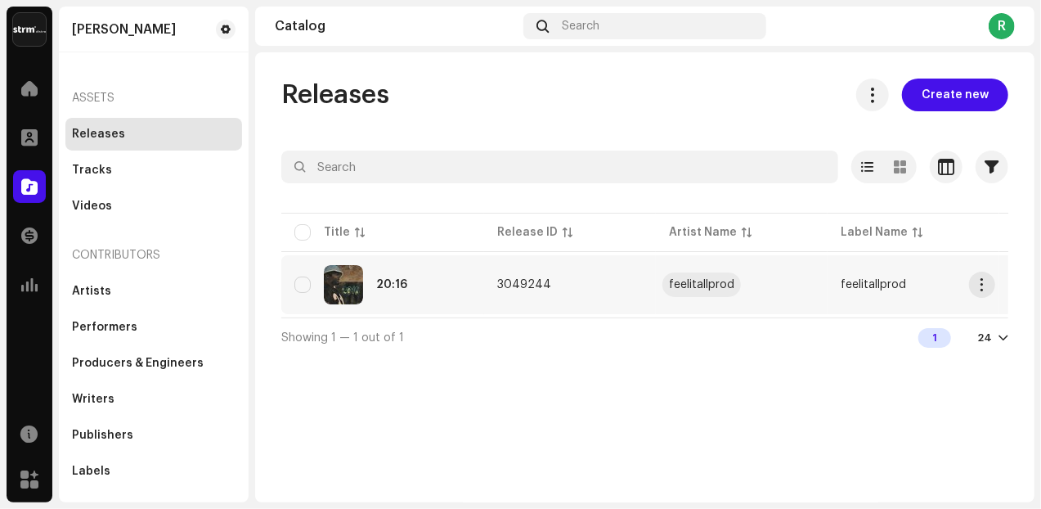
click at [690, 281] on div "feelitallprod" at bounding box center [701, 284] width 65 height 11
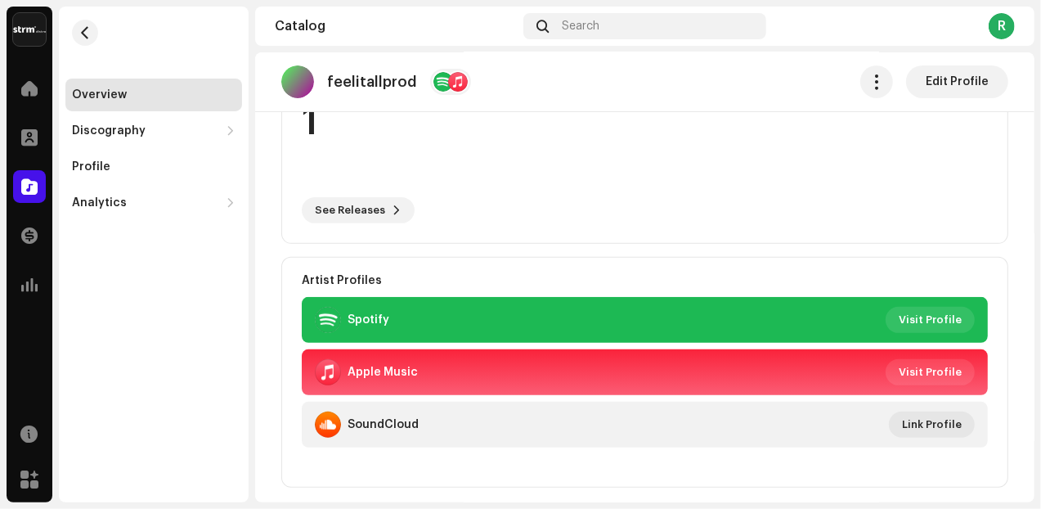
scroll to position [68, 0]
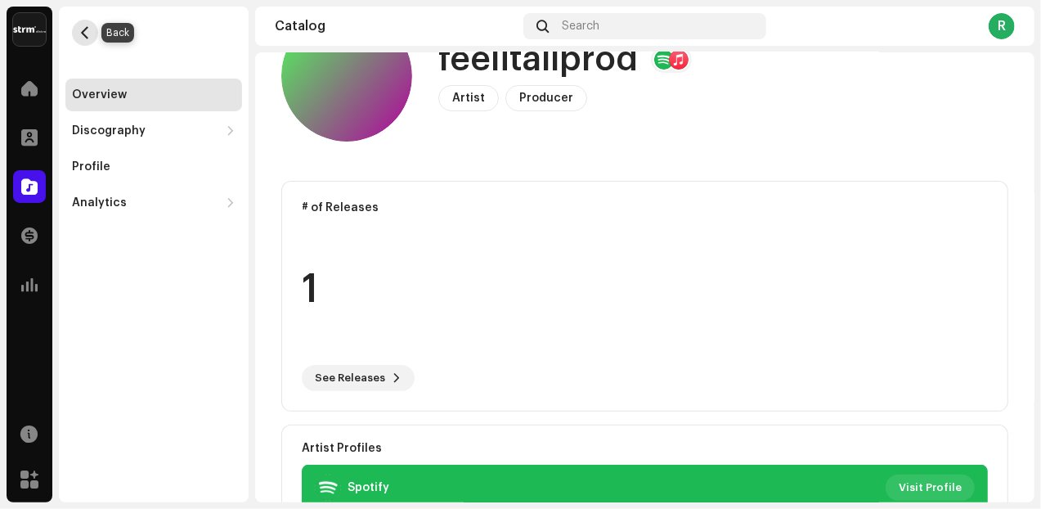
click at [82, 33] on span "button" at bounding box center [85, 32] width 12 height 13
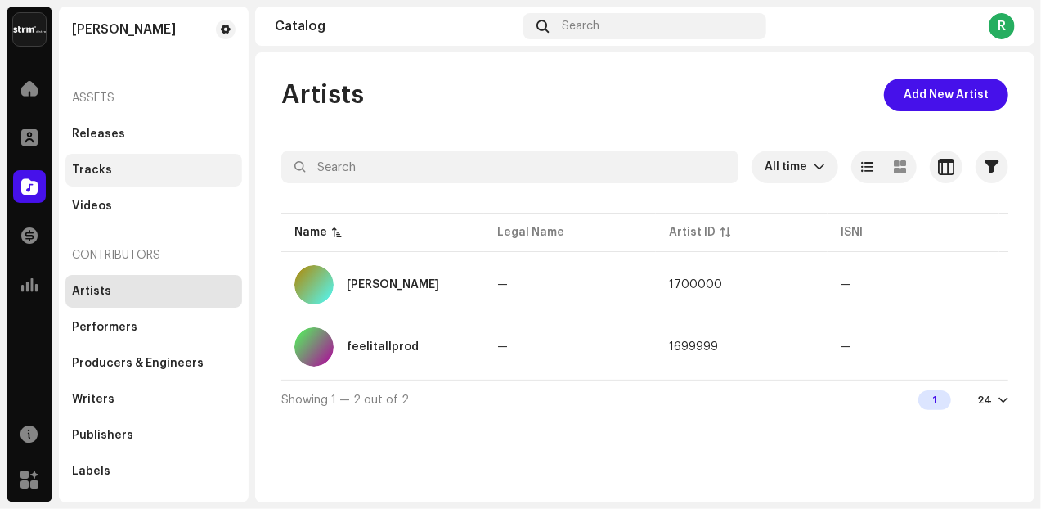
click at [88, 165] on div "Tracks" at bounding box center [92, 170] width 40 height 13
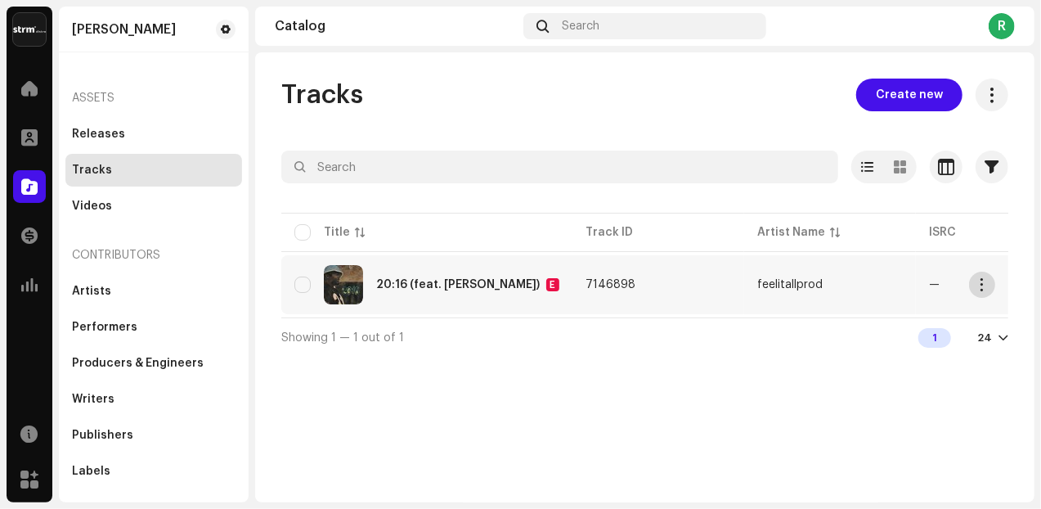
click at [985, 285] on span "button" at bounding box center [983, 284] width 12 height 13
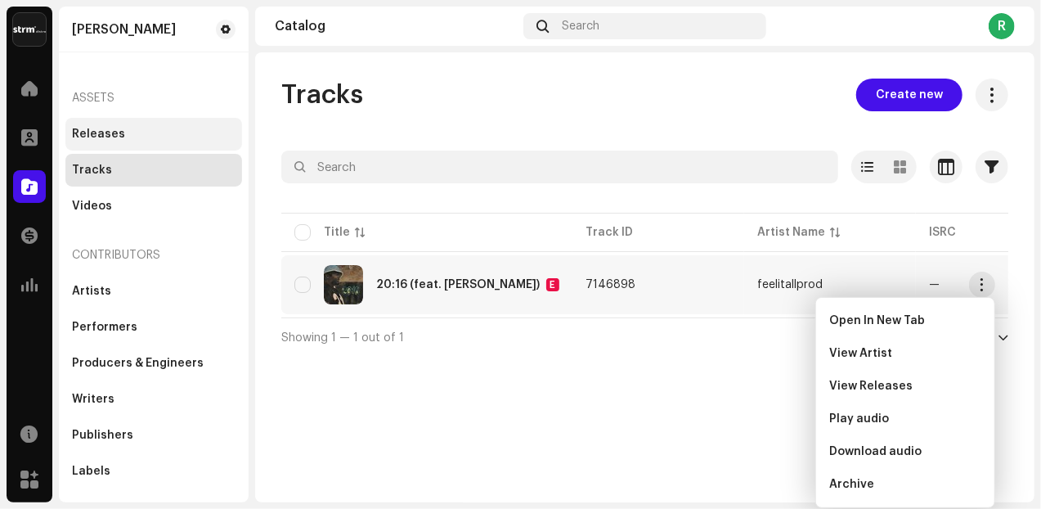
click at [102, 133] on div "Releases" at bounding box center [98, 134] width 53 height 13
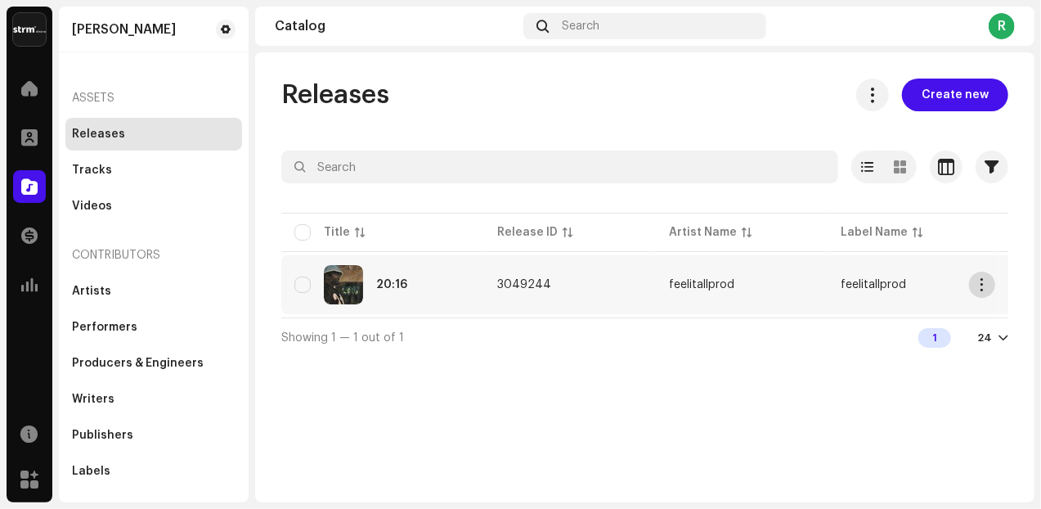
click at [976, 293] on button "button" at bounding box center [982, 285] width 26 height 26
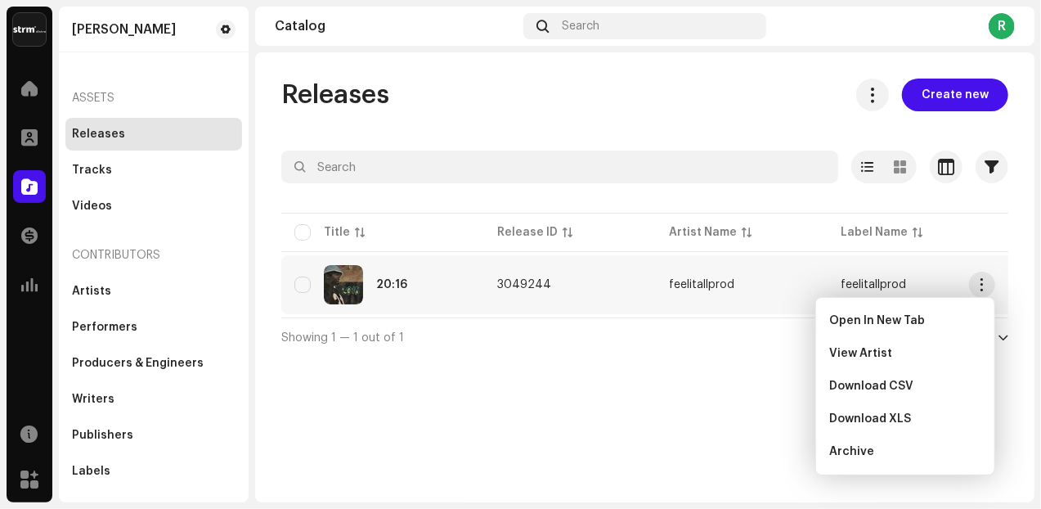
click at [722, 357] on div "Showing 1 — 1 out of 1 1 24" at bounding box center [644, 336] width 727 height 39
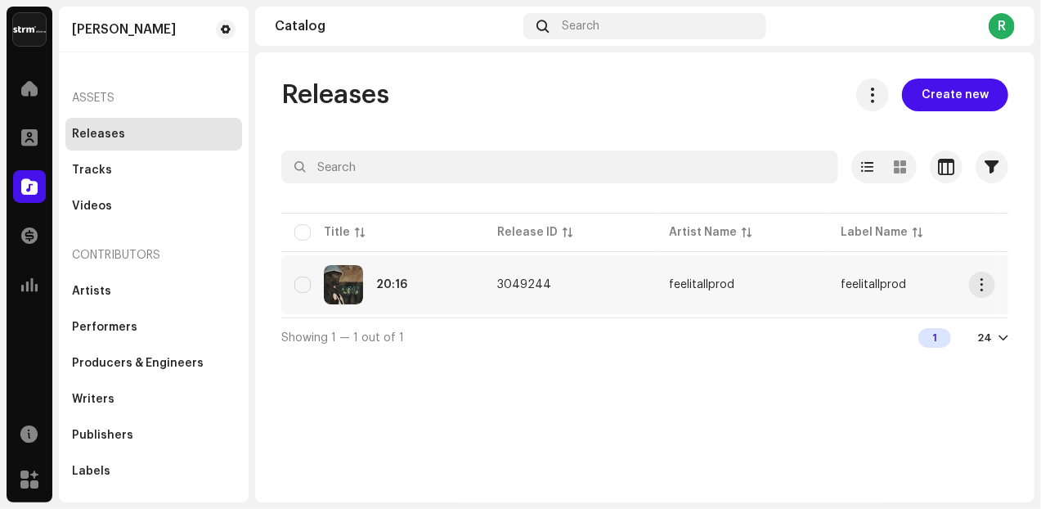
click at [500, 285] on span "3049244" at bounding box center [524, 284] width 54 height 11
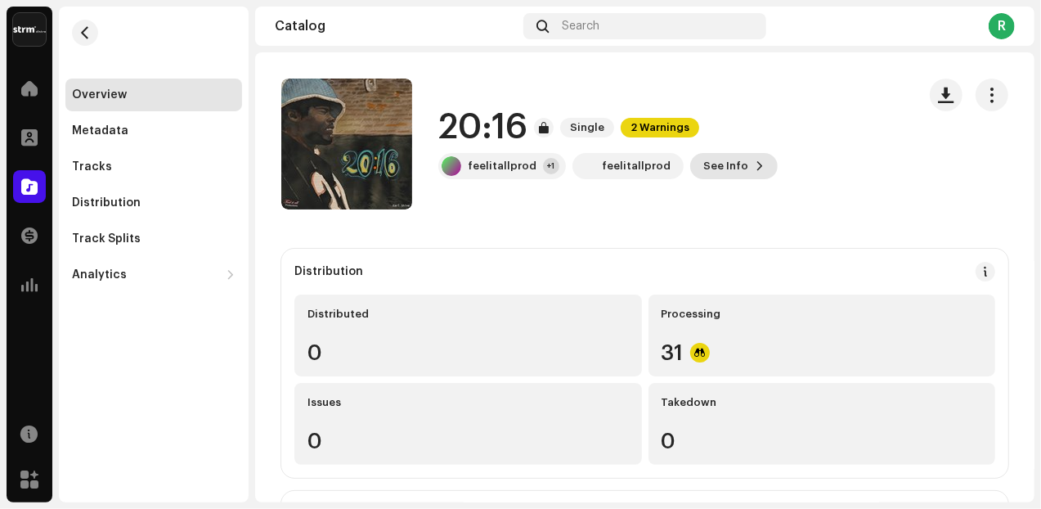
click at [722, 169] on span "See Info" at bounding box center [726, 166] width 45 height 33
click at [807, 145] on div "20:16 3049244 Metadata Distribution Metadata Language English Release Title 20:…" at bounding box center [520, 254] width 1041 height 509
